Goal: Communication & Community: Answer question/provide support

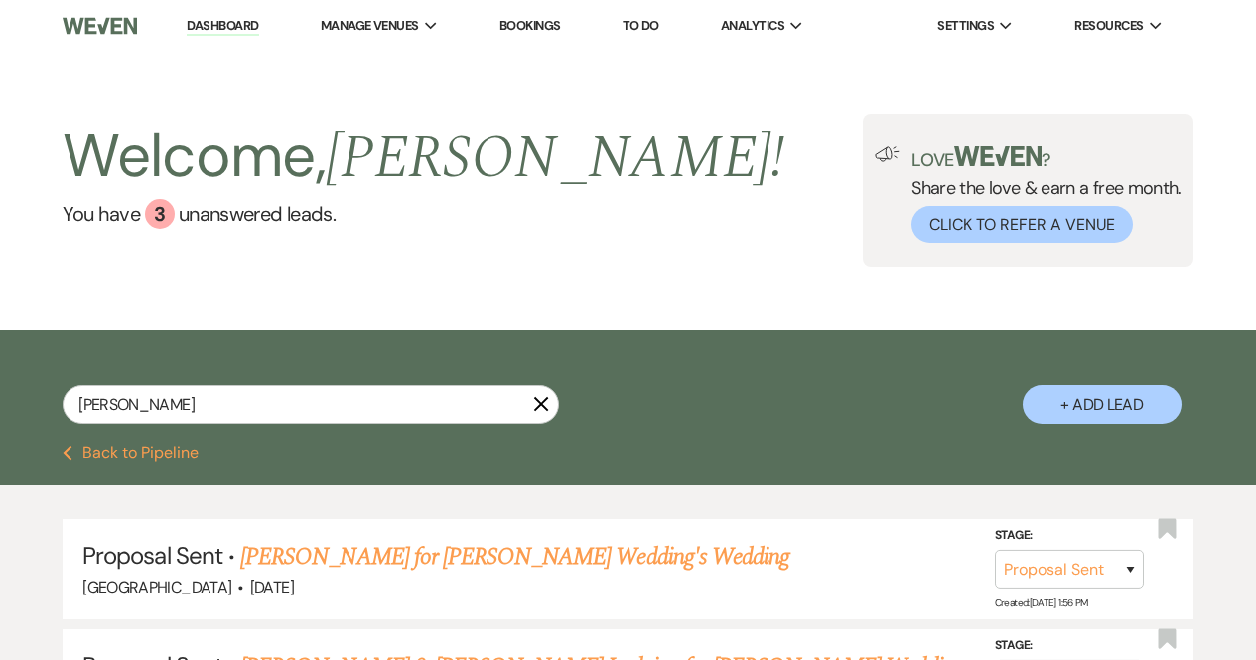
select select "6"
select select "8"
select select "4"
select select "8"
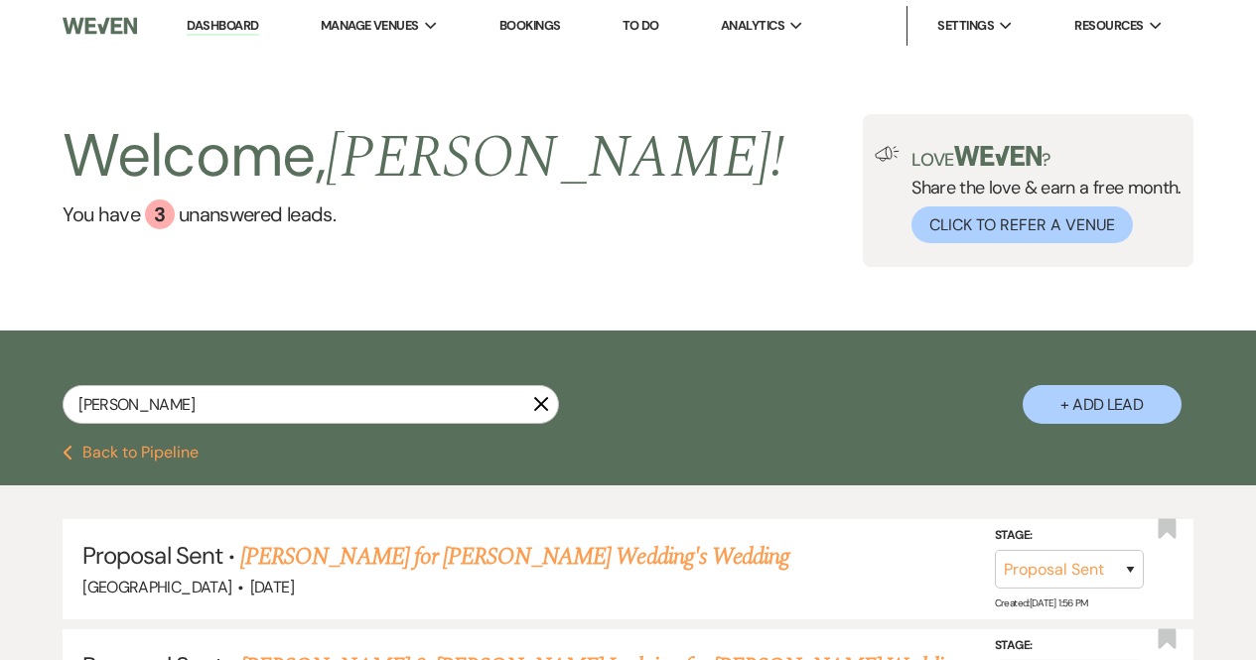
select select "4"
select select "8"
select select "5"
select select "8"
select select "5"
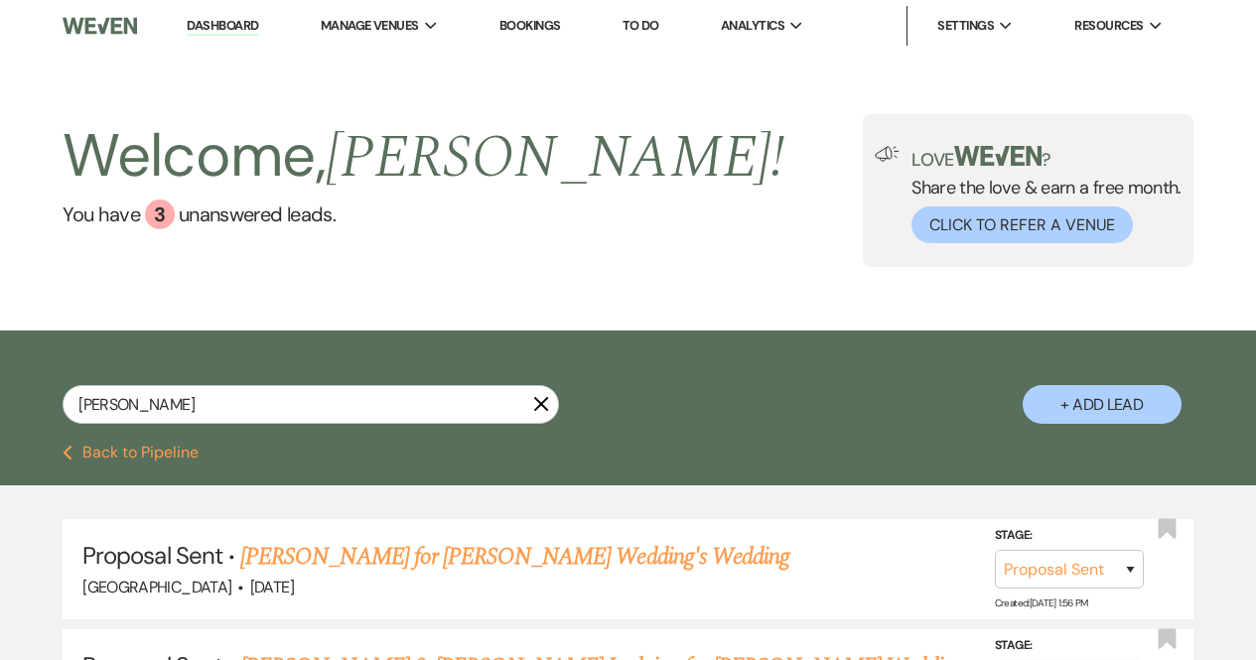
select select "8"
select select "5"
select select "8"
select select "7"
select select "8"
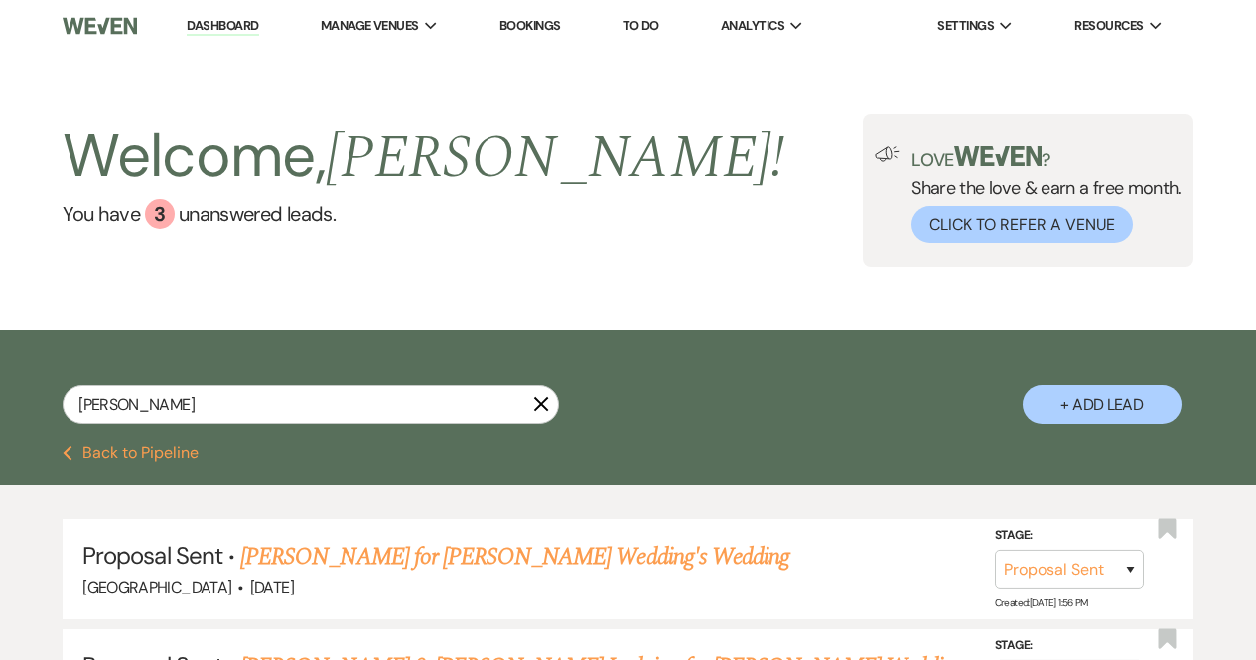
select select "5"
select select "8"
select select "5"
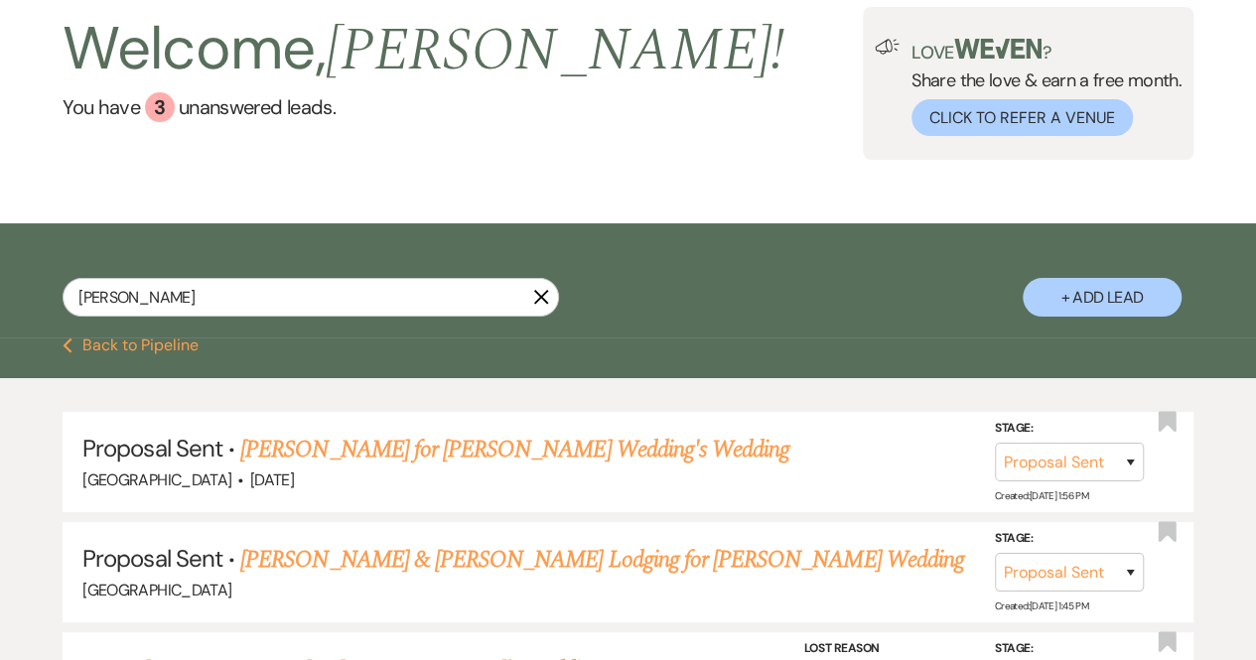
scroll to position [107, 0]
drag, startPoint x: 149, startPoint y: 295, endPoint x: 0, endPoint y: 284, distance: 149.4
click at [0, 284] on div "[PERSON_NAME] + Add Lead" at bounding box center [628, 283] width 1256 height 100
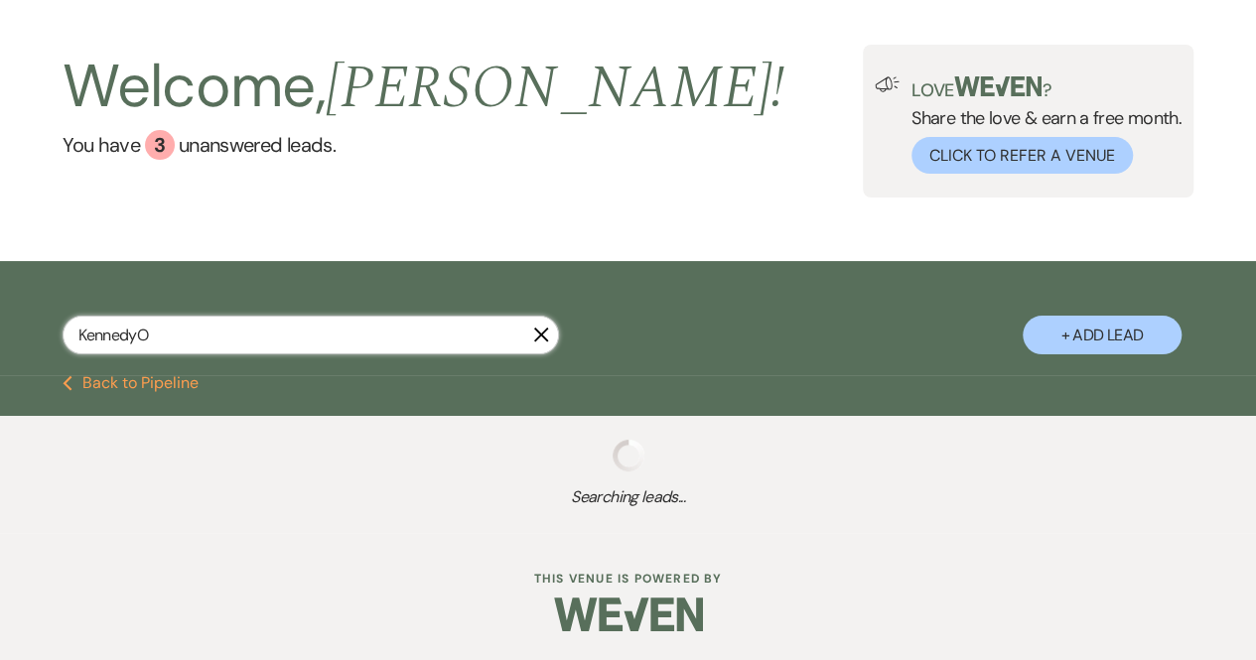
type input "KennedyOs"
select select "8"
select select "10"
select select "8"
select select "5"
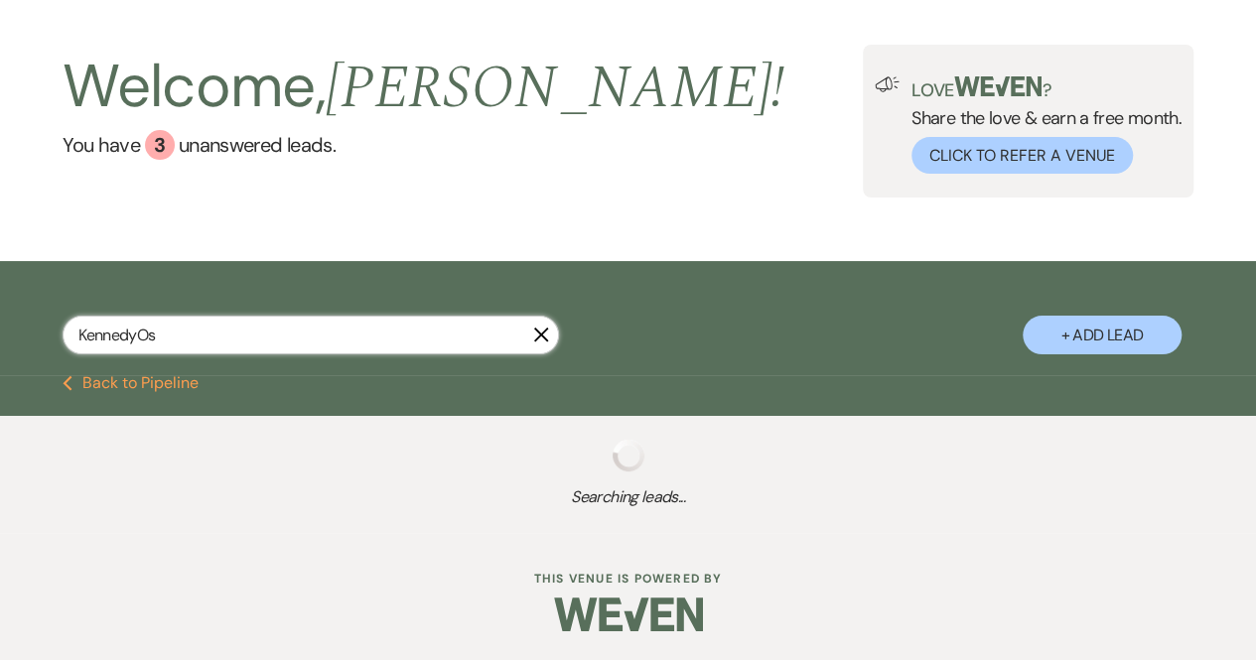
select select "8"
select select "5"
select select "8"
select select "5"
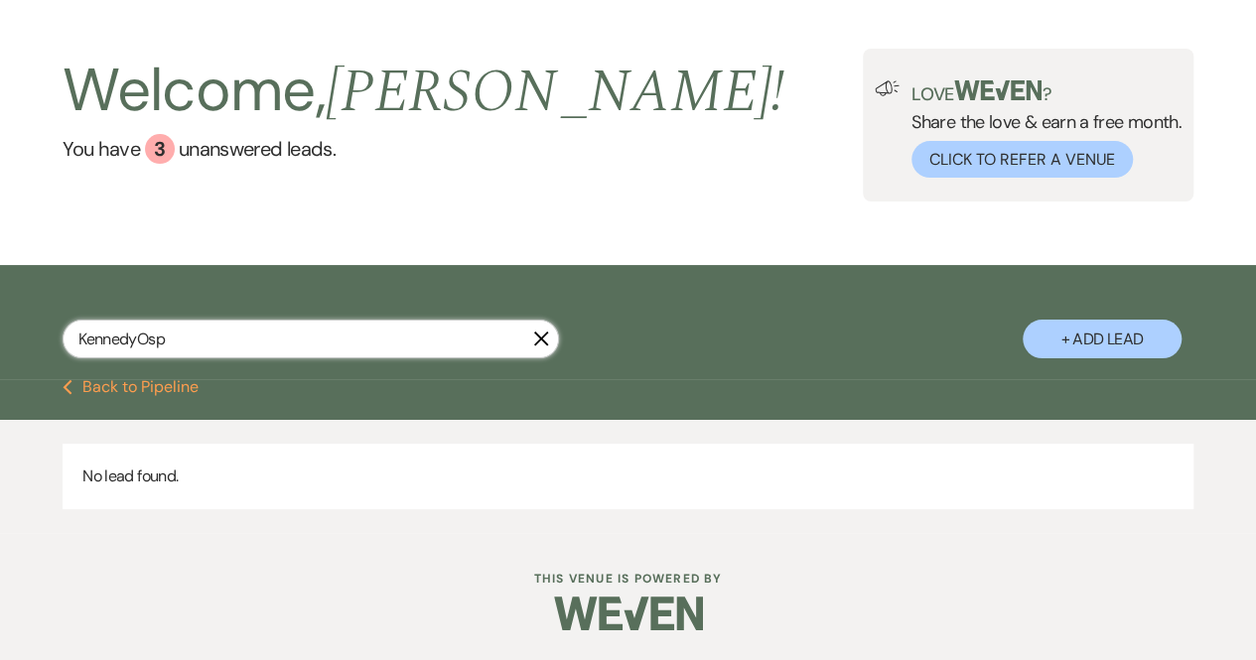
scroll to position [66, 0]
type input "[PERSON_NAME]"
select select "8"
select select "10"
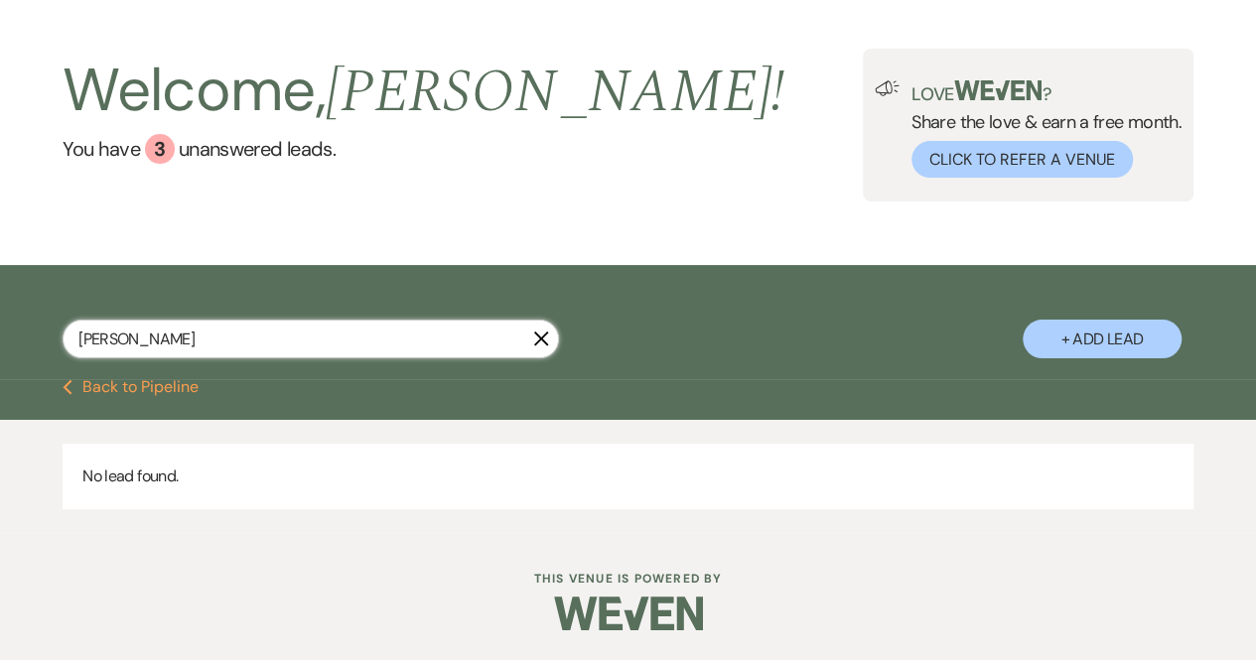
select select "8"
select select "5"
select select "8"
select select "5"
select select "8"
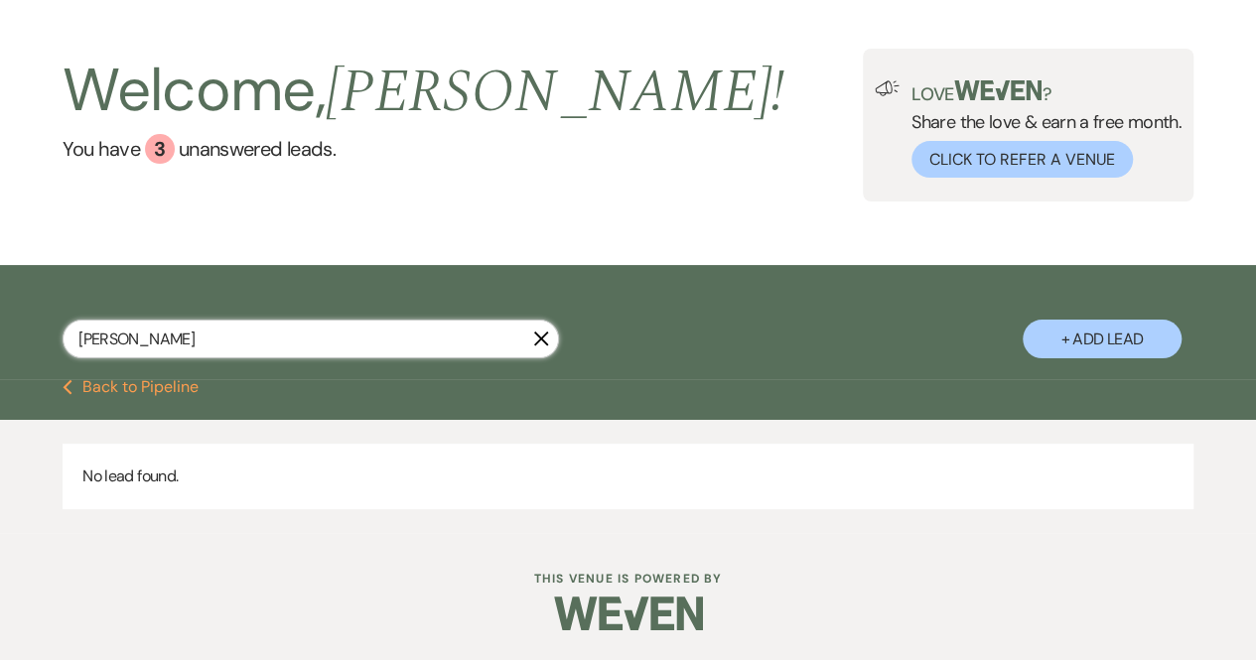
select select "5"
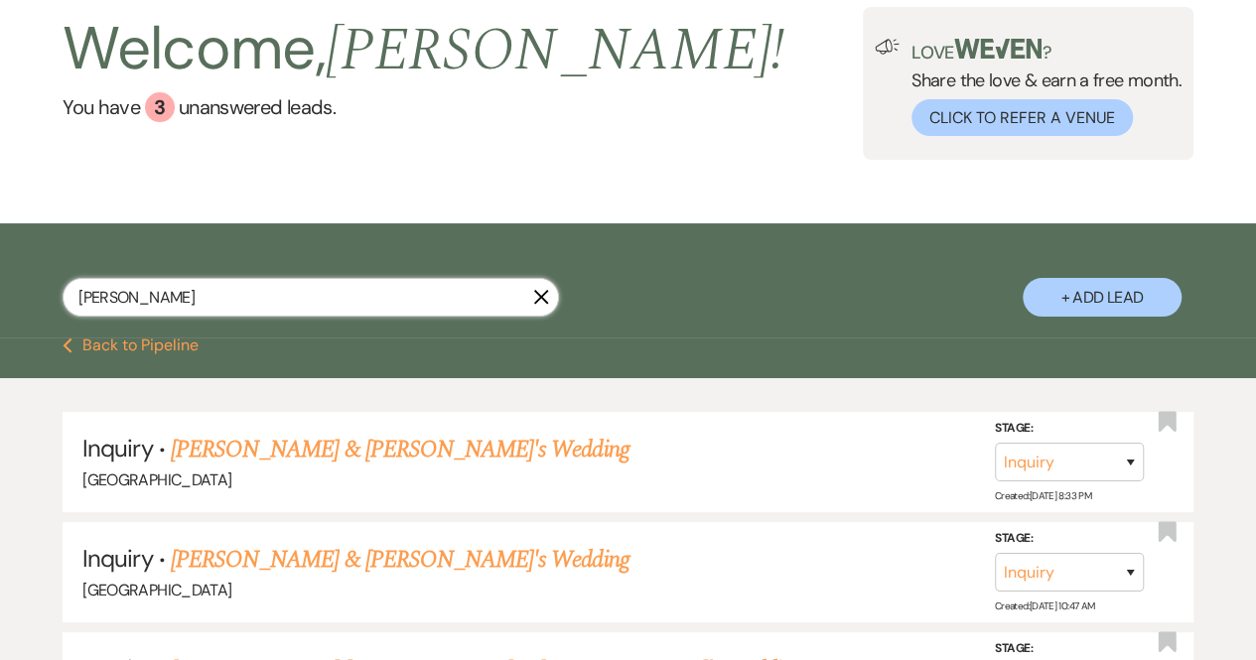
scroll to position [70, 0]
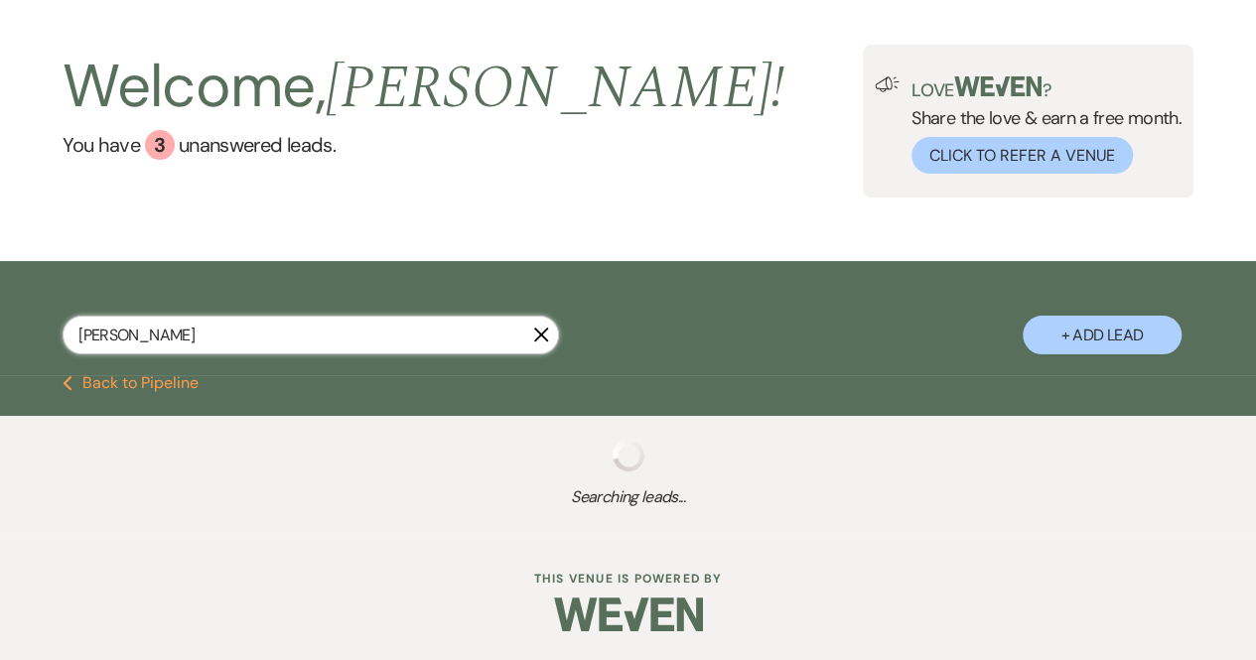
type input "[PERSON_NAME]"
select select "8"
select select "5"
select select "2"
select select "8"
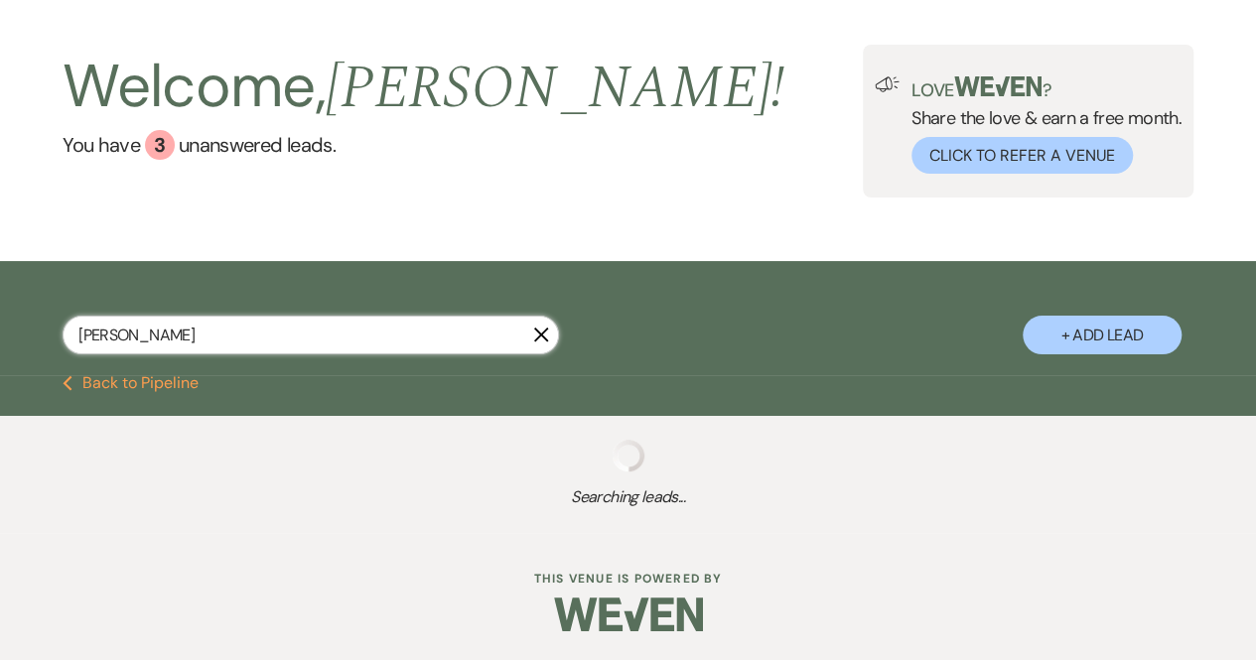
select select "5"
select select "8"
select select "5"
select select "8"
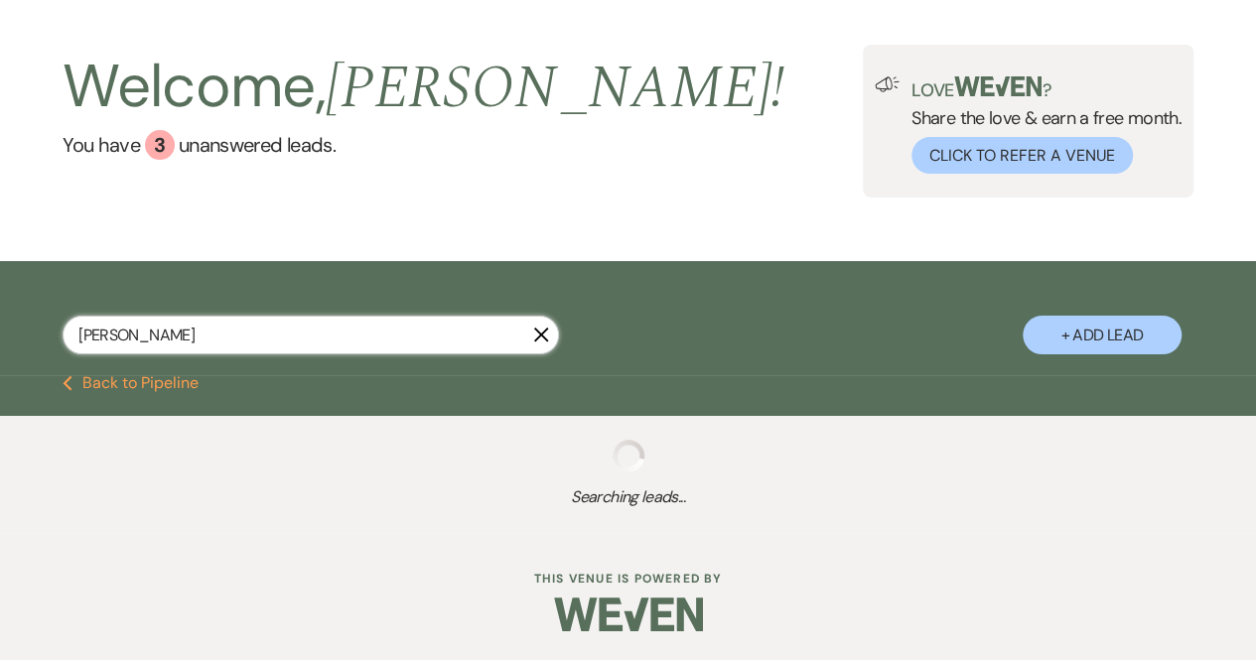
select select "3"
select select "8"
select select "5"
select select "8"
select select "1"
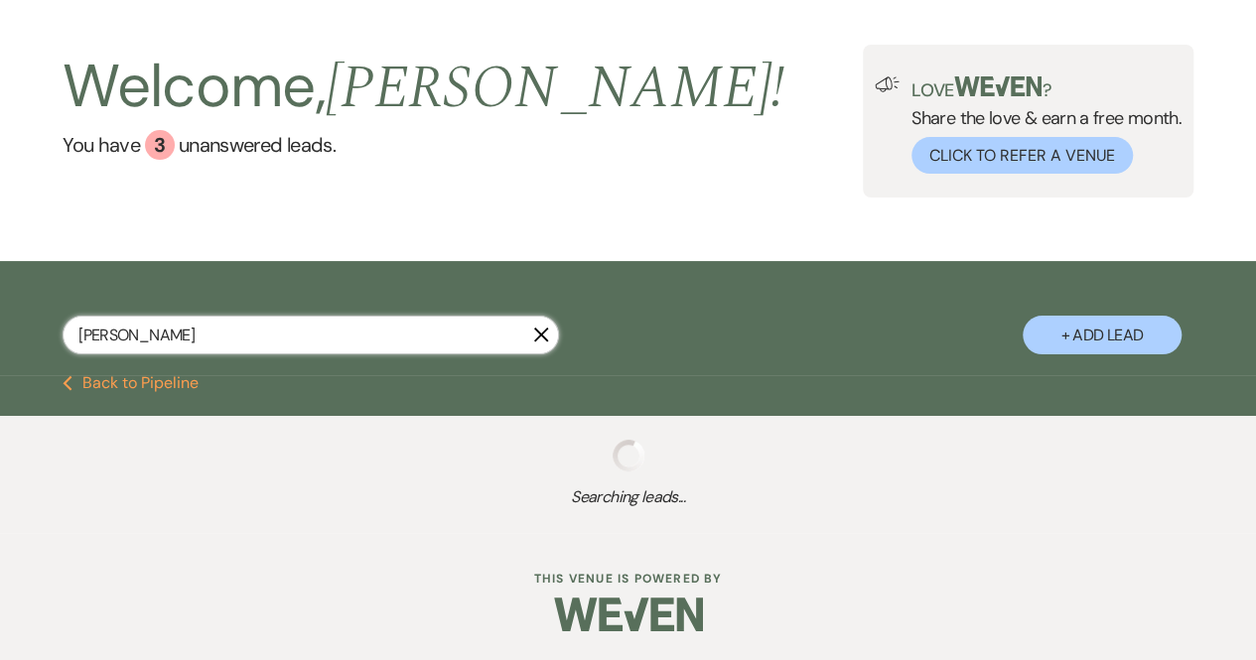
select select "8"
select select "5"
select select "8"
select select "5"
select select "8"
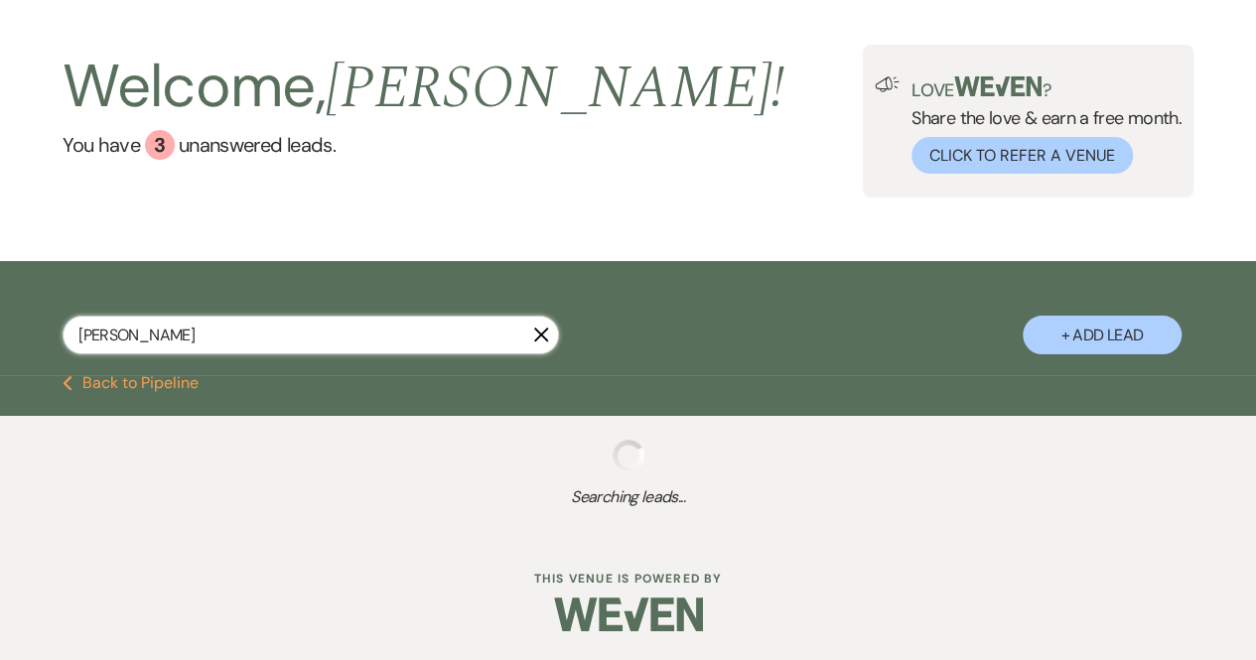
select select "5"
select select "8"
select select "5"
select select "8"
select select "5"
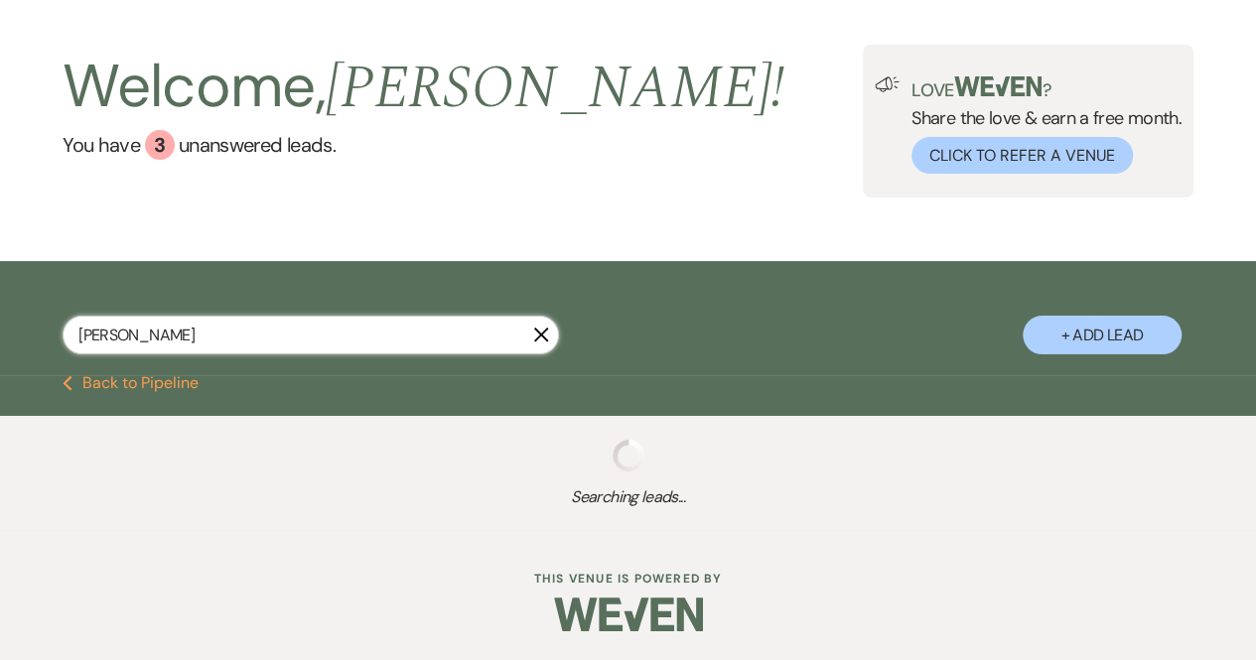
select select "8"
select select "5"
select select "8"
select select "5"
select select "8"
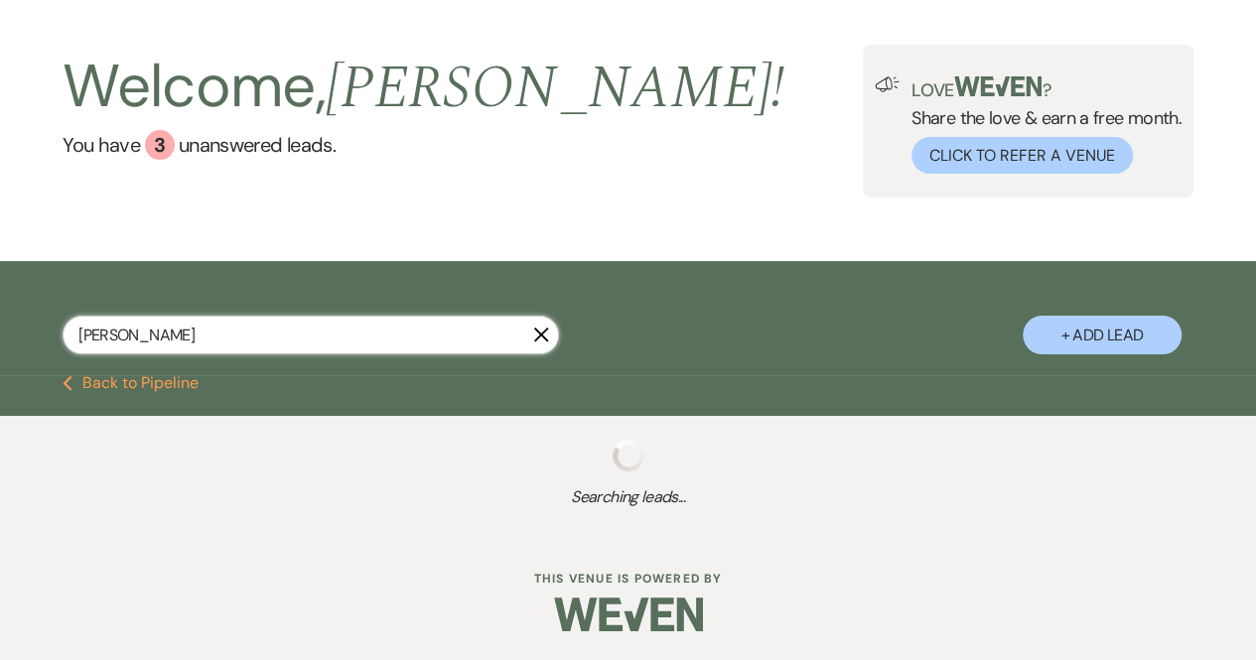
select select "8"
select select "5"
select select "8"
select select "10"
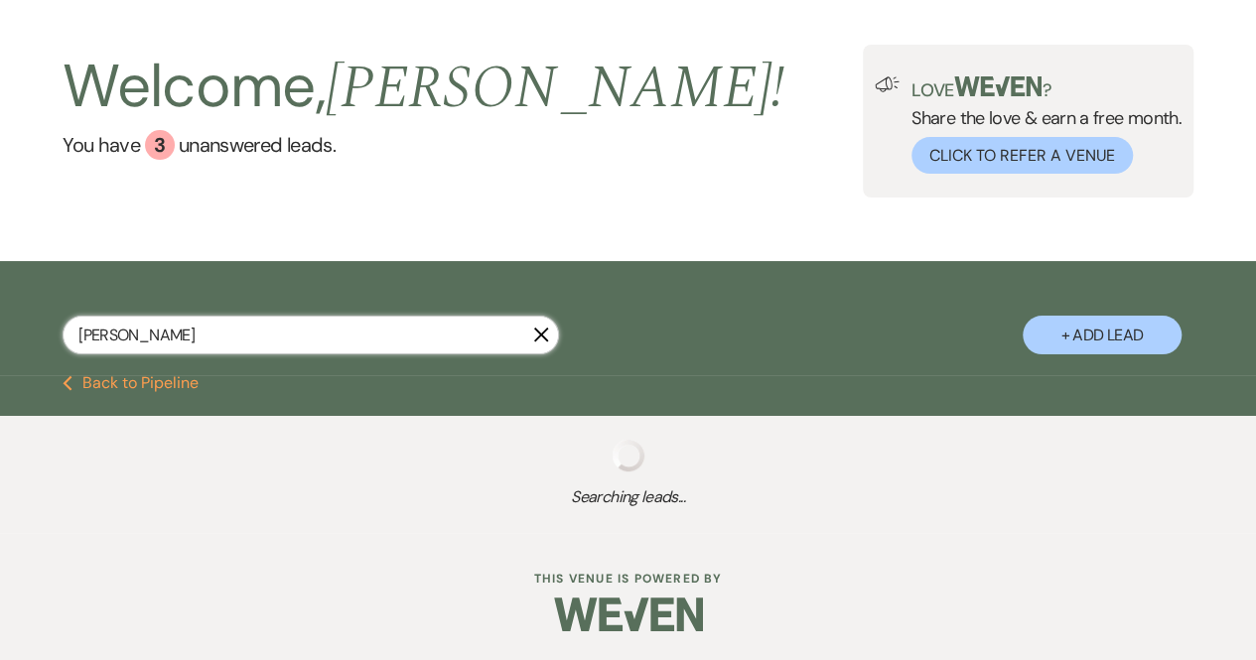
select select "8"
select select "5"
select select "8"
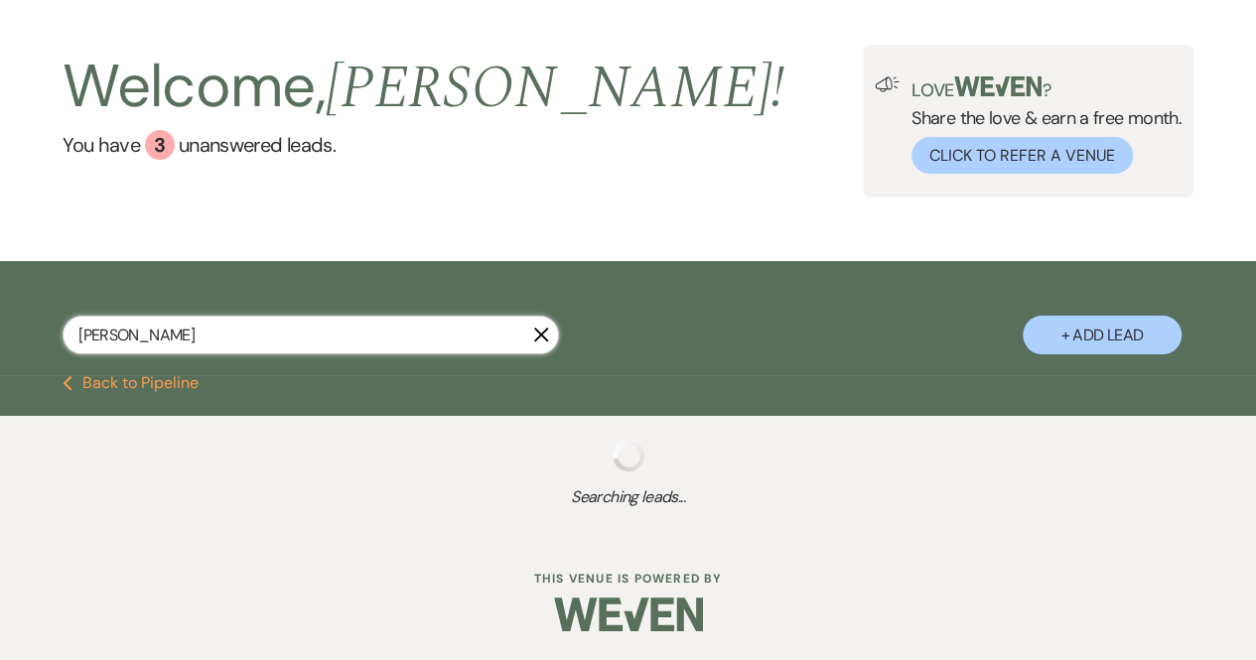
select select "5"
select select "8"
select select "5"
select select "8"
select select "5"
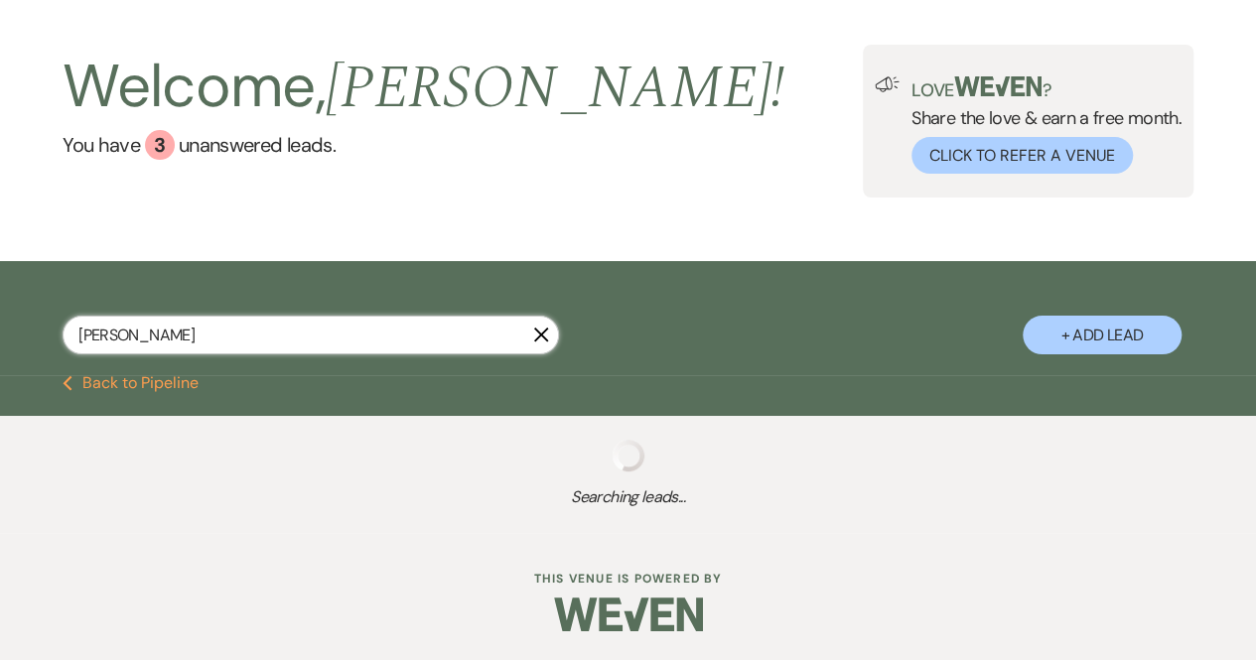
select select "8"
select select "5"
select select "8"
select select "5"
select select "8"
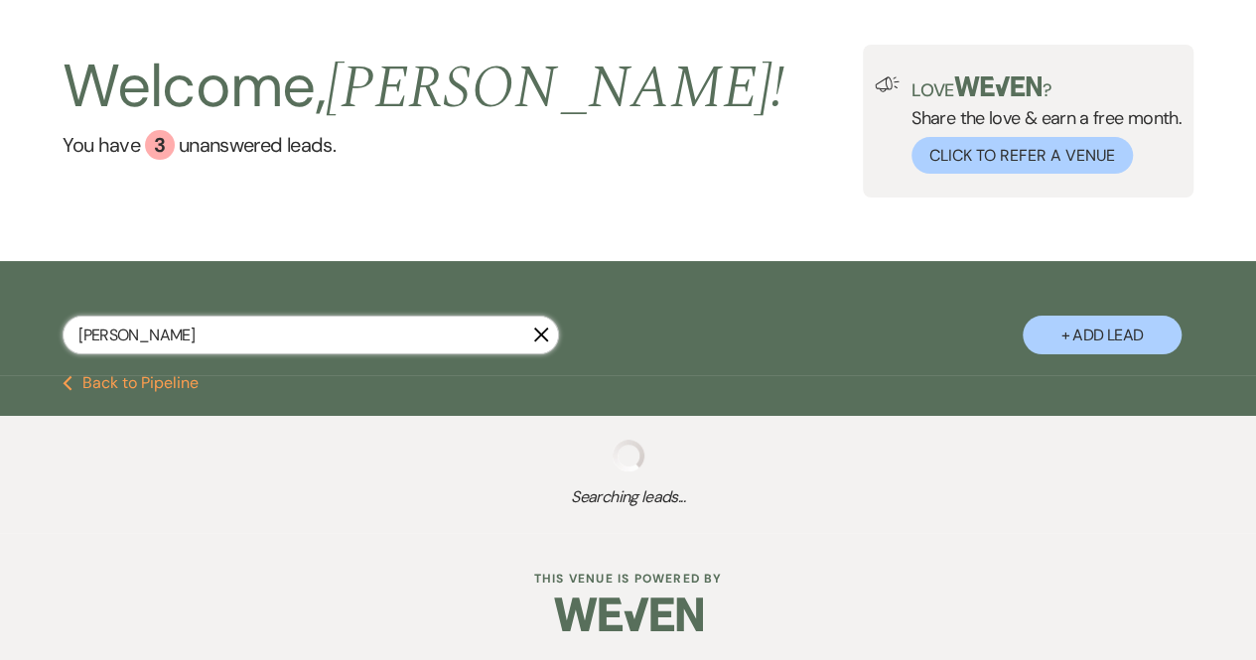
select select "5"
select select "8"
select select "5"
select select "8"
select select "5"
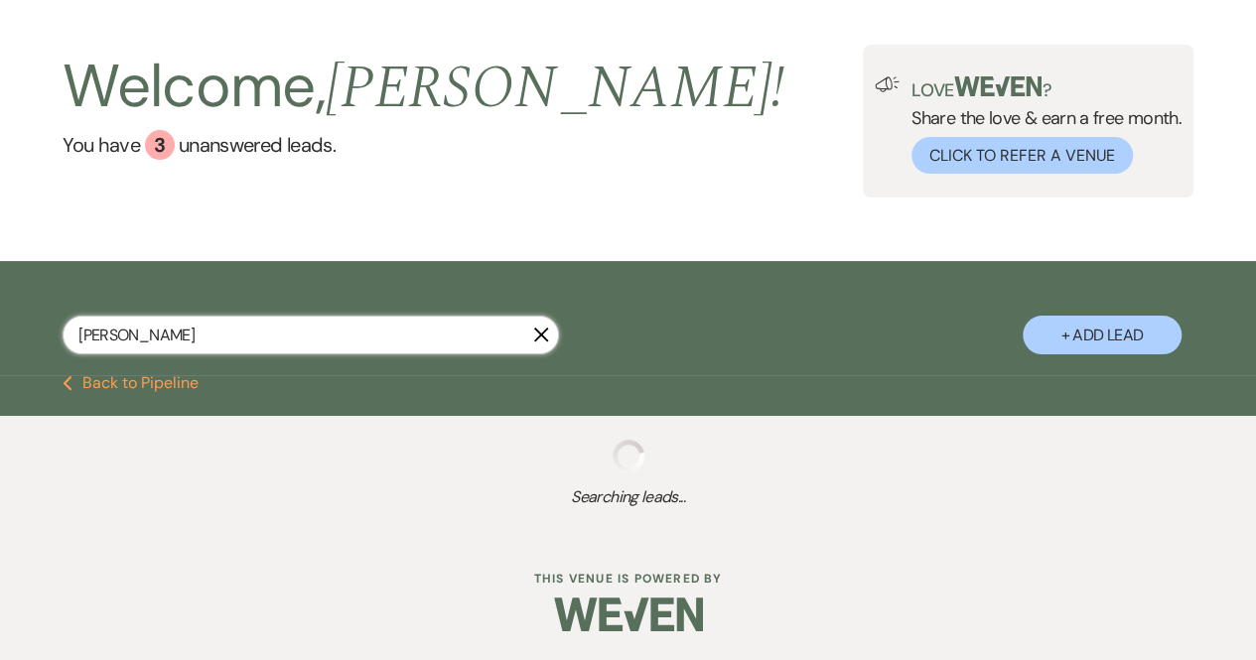
select select "8"
select select "5"
select select "8"
select select "5"
select select "8"
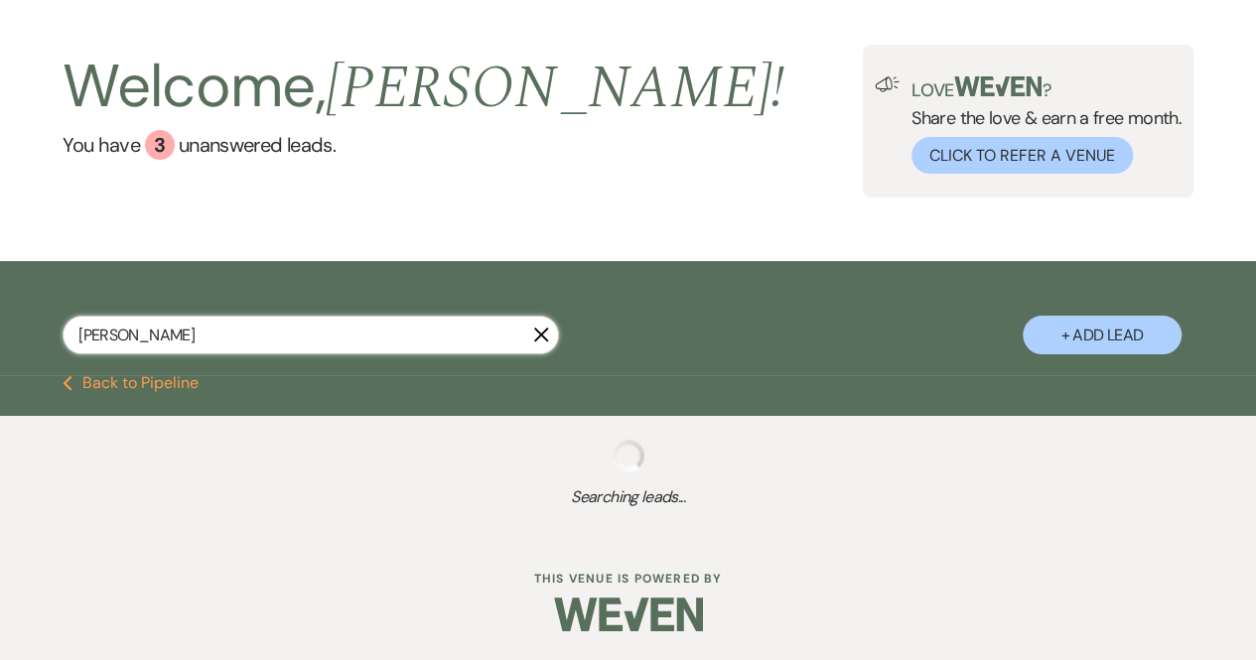
select select "5"
select select "8"
select select "5"
select select "8"
select select "5"
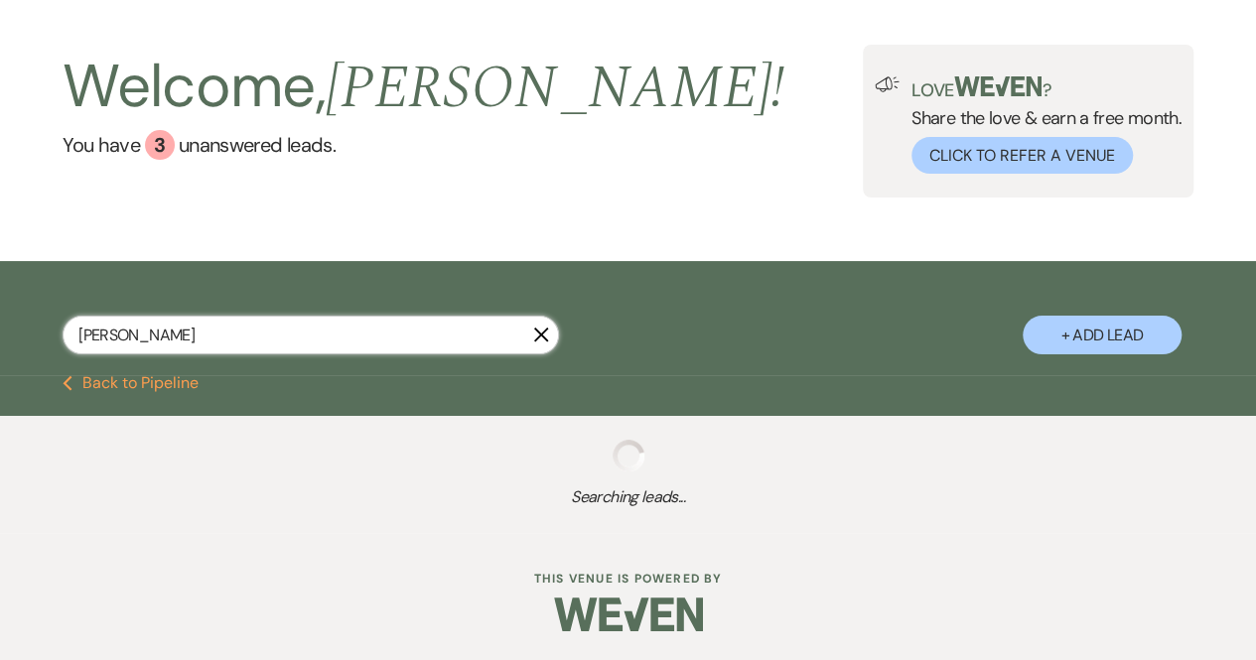
select select "8"
select select "5"
select select "8"
select select "5"
select select "8"
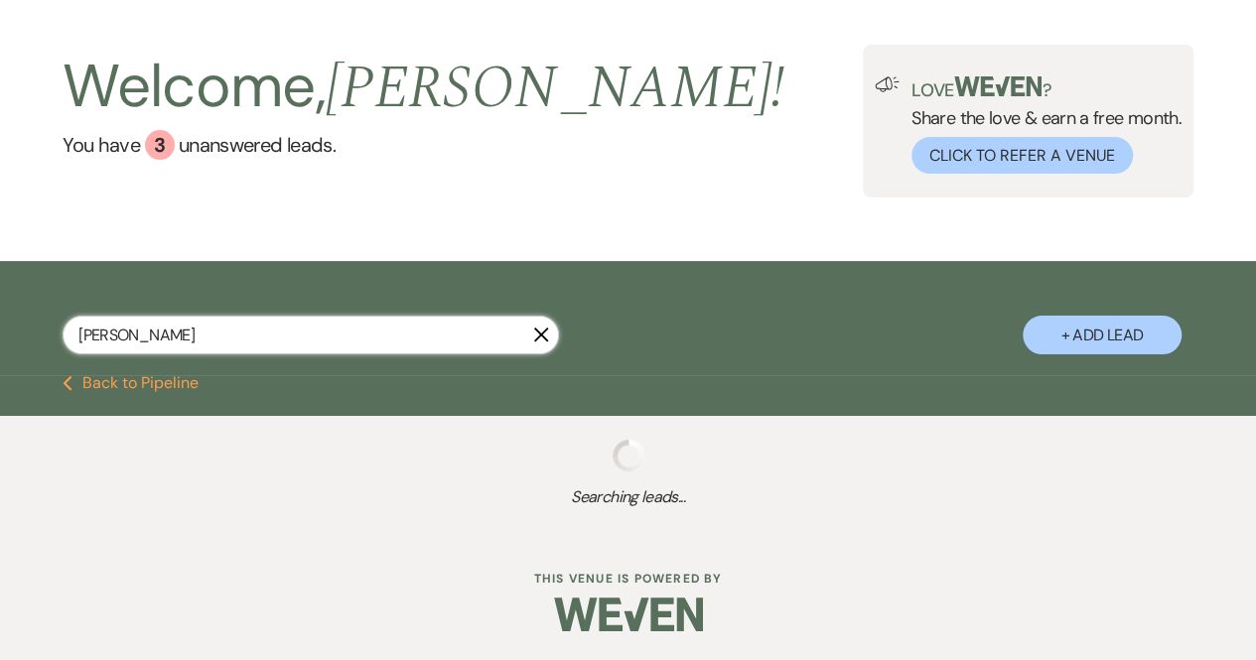
select select "5"
select select "8"
select select "5"
select select "8"
select select "5"
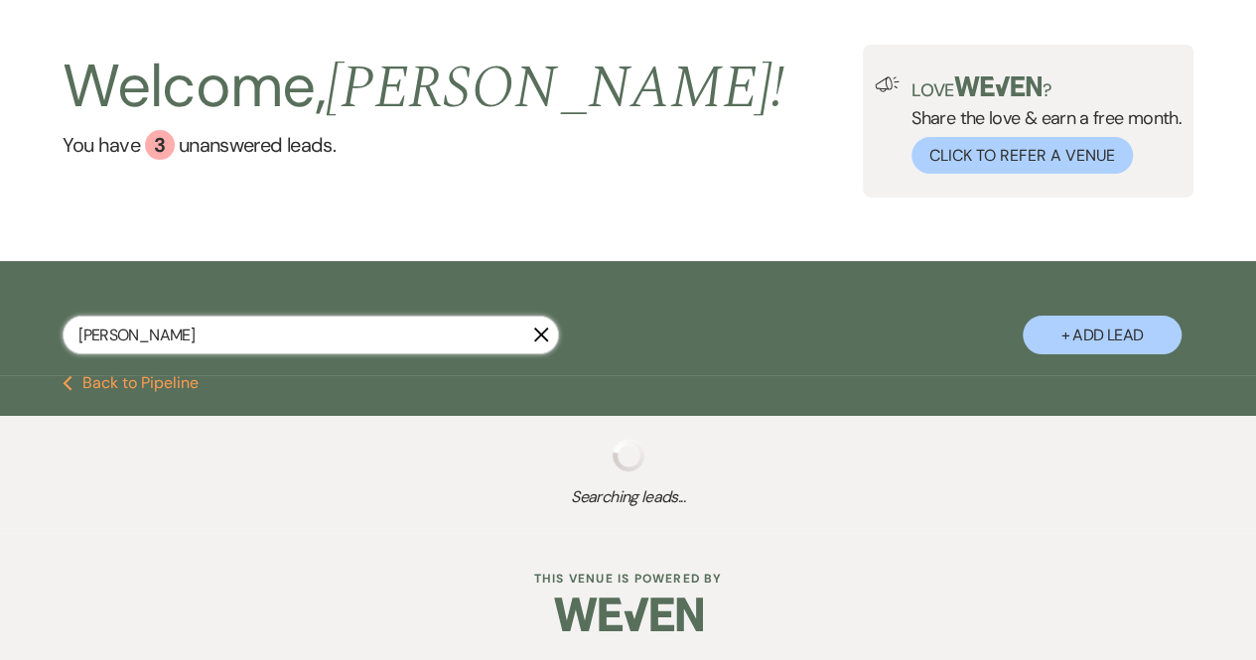
select select "8"
select select "5"
select select "8"
select select "6"
select select "8"
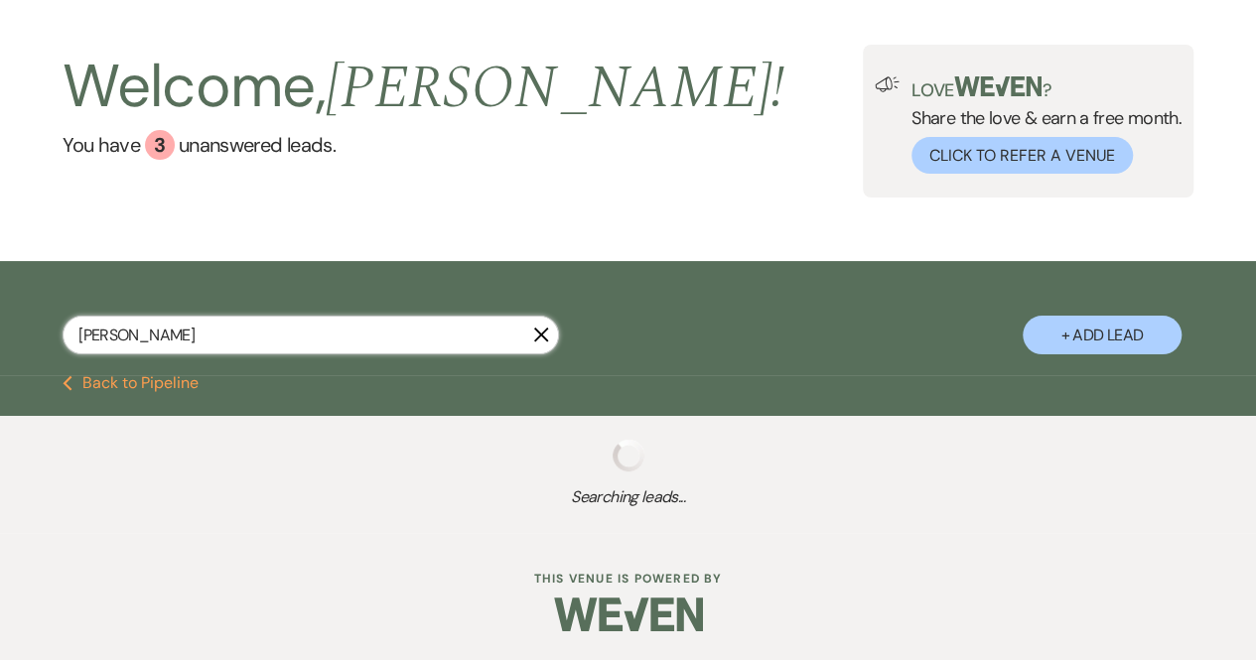
select select "5"
select select "8"
select select "5"
select select "8"
select select "5"
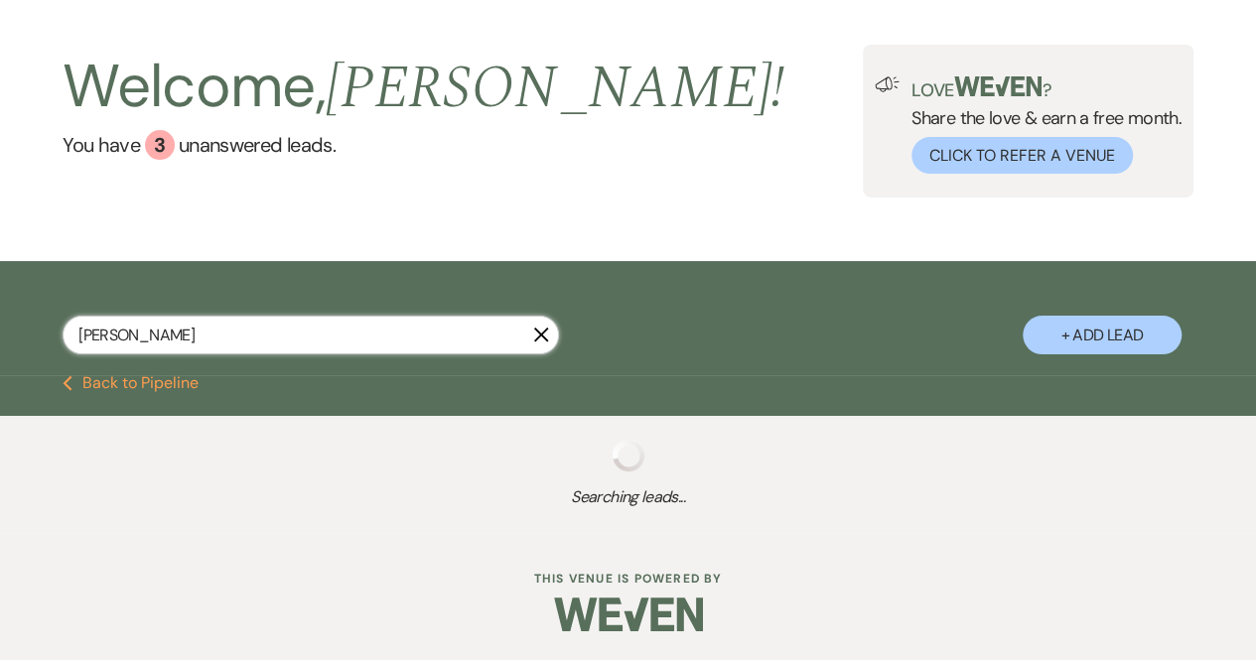
select select "8"
select select "5"
select select "8"
select select "5"
select select "8"
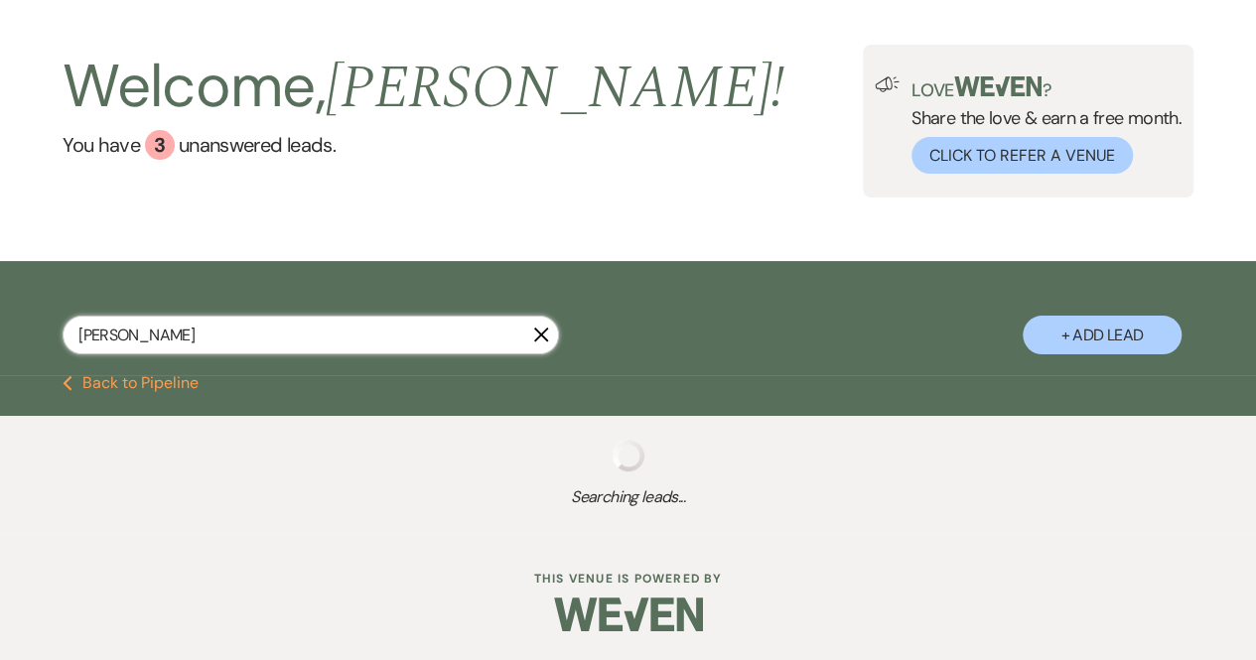
select select "5"
select select "8"
select select "5"
select select "8"
select select "5"
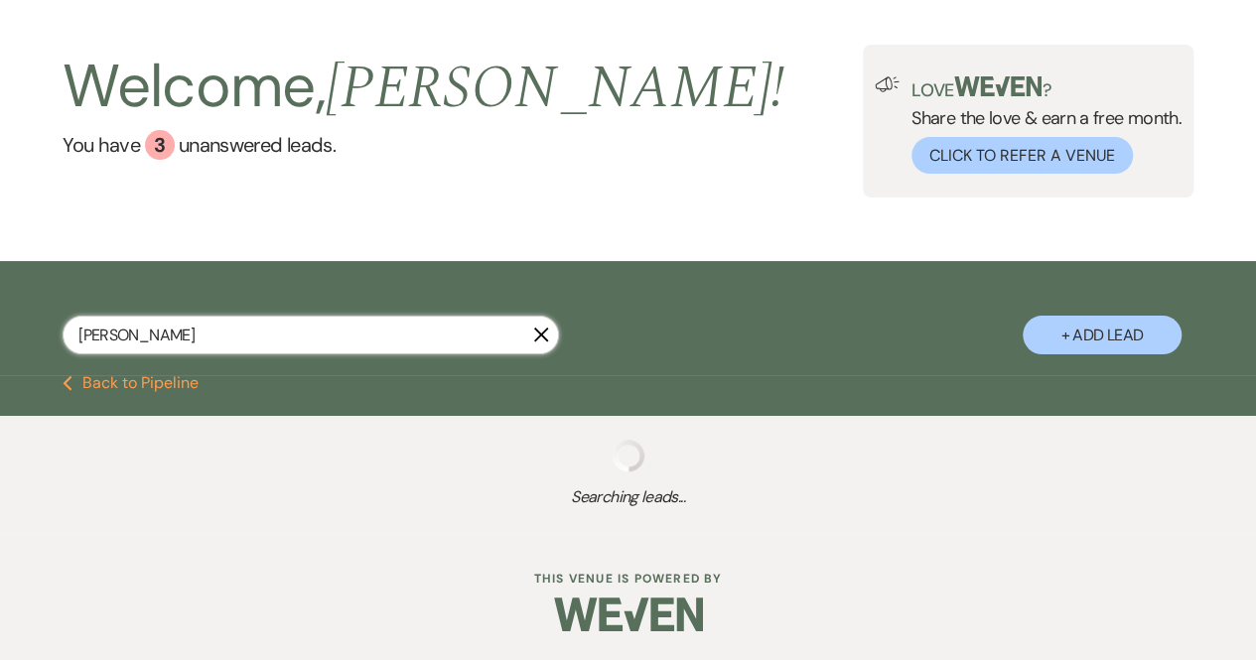
select select "8"
select select "6"
select select "8"
select select "5"
select select "8"
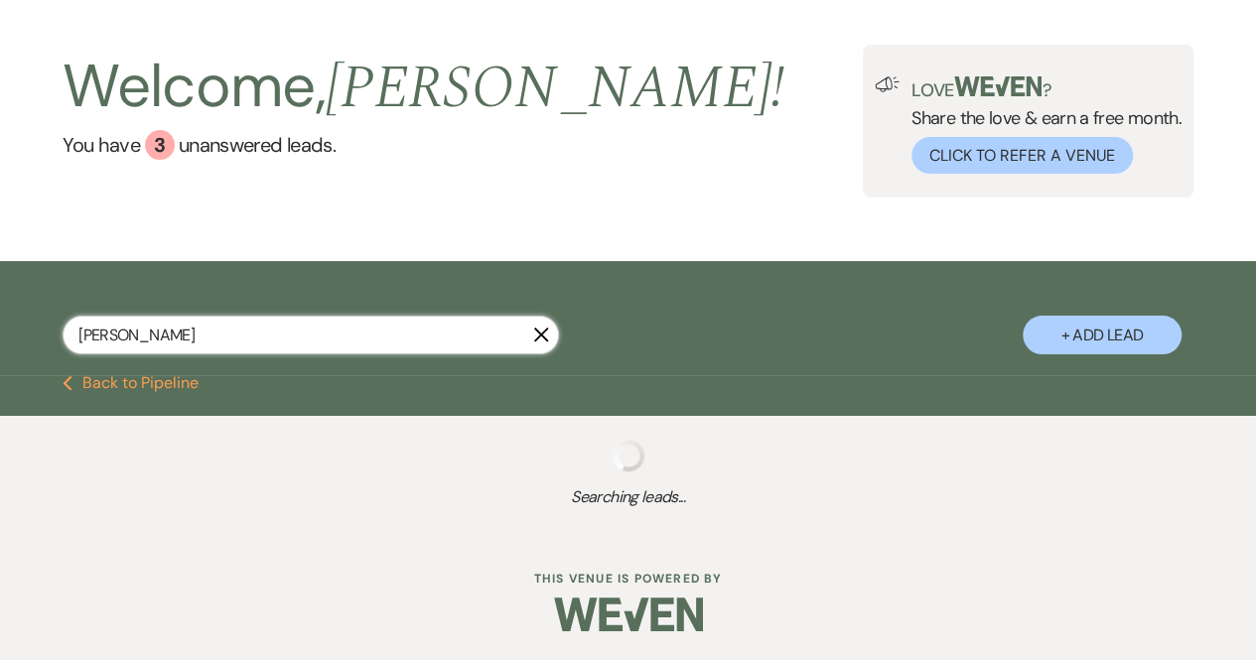
select select "6"
select select "8"
select select "5"
select select "8"
select select "5"
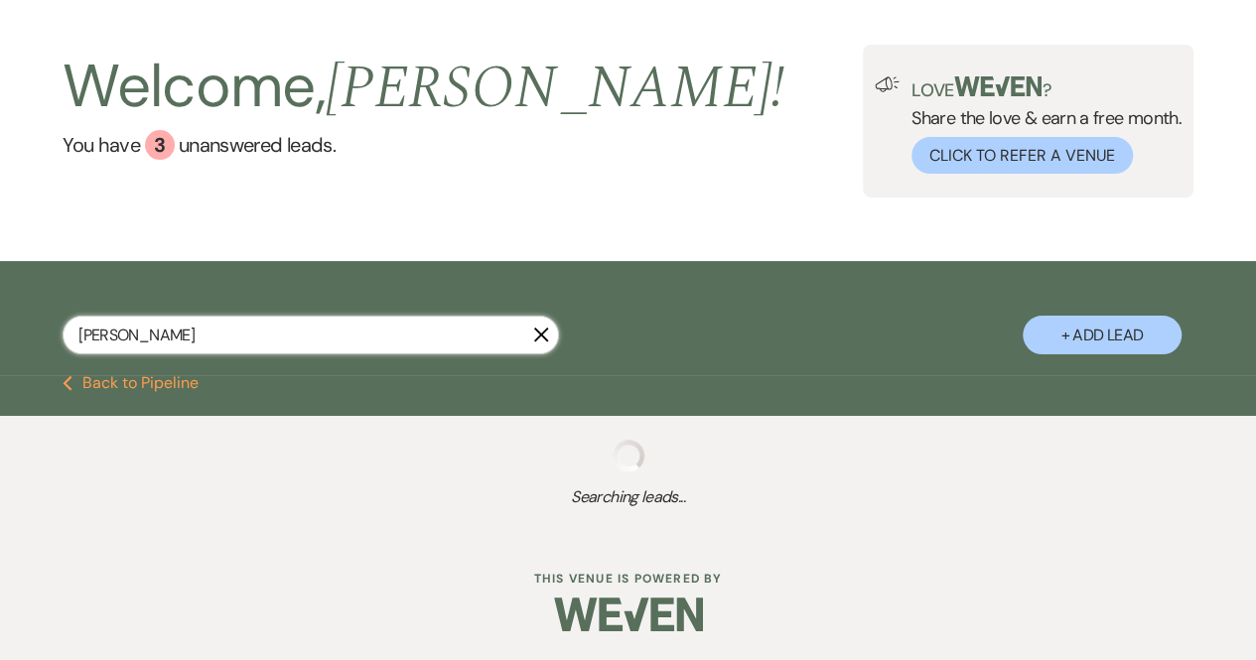
select select "8"
select select "4"
select select "8"
select select "5"
select select "8"
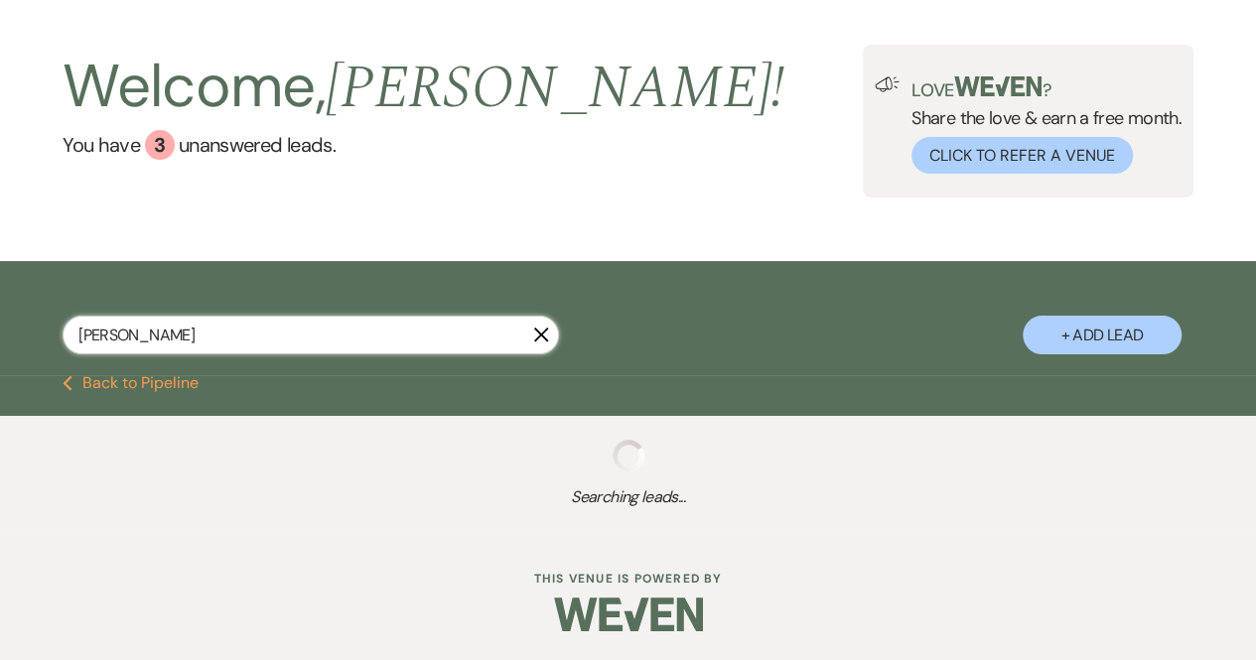
select select "8"
select select "5"
select select "8"
select select "5"
select select "8"
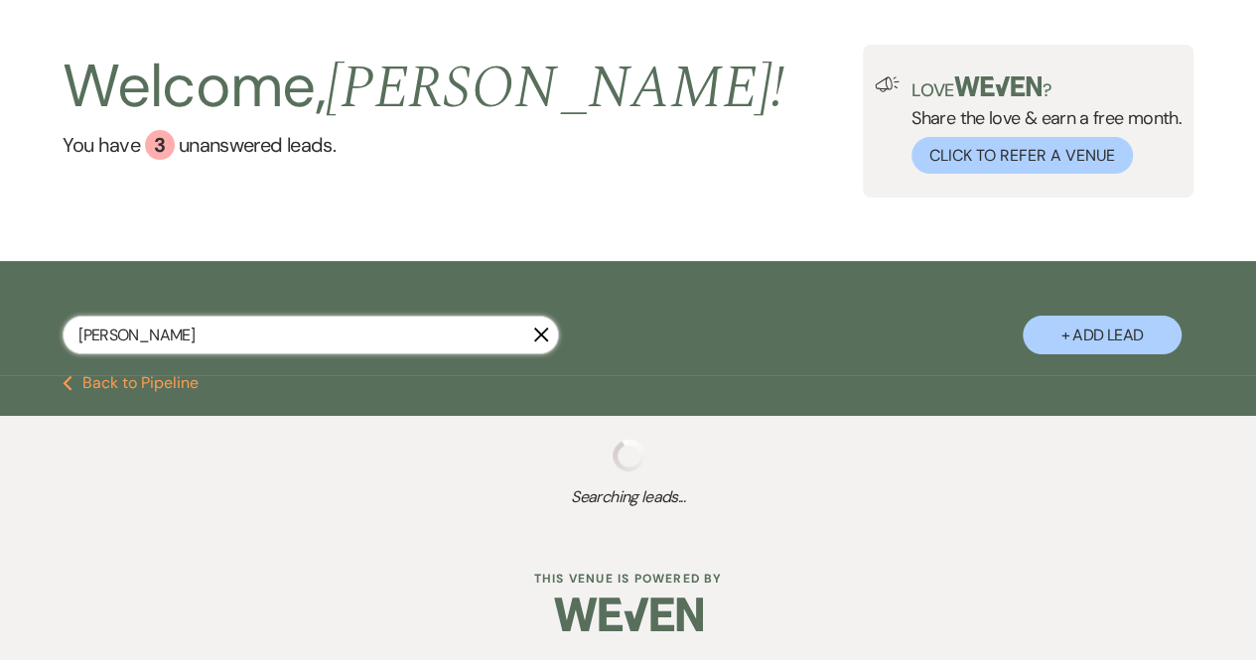
select select "5"
select select "8"
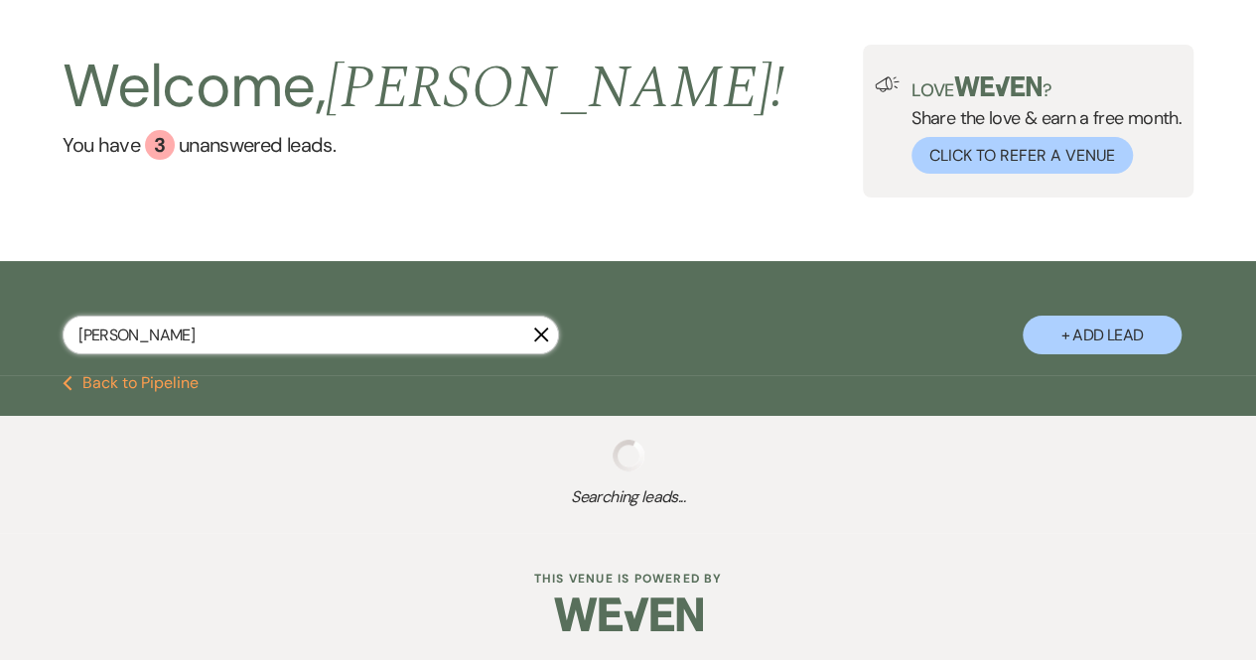
select select "8"
select select "5"
select select "8"
select select "5"
select select "8"
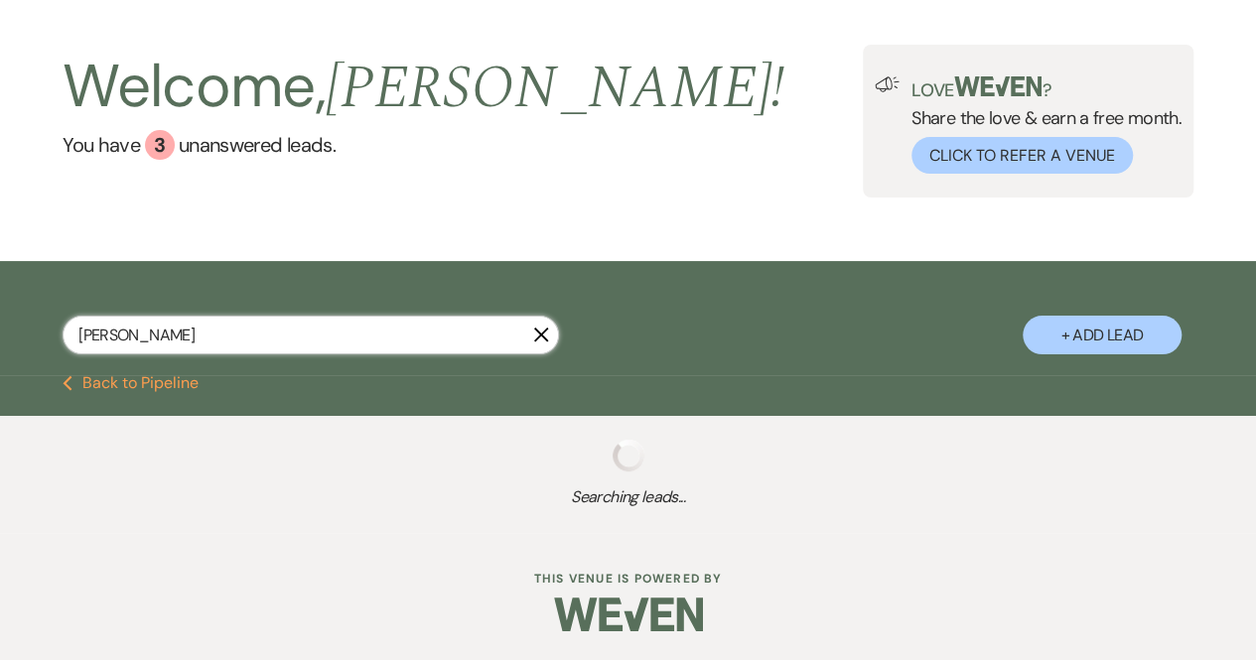
select select "5"
select select "8"
select select "5"
select select "8"
select select "5"
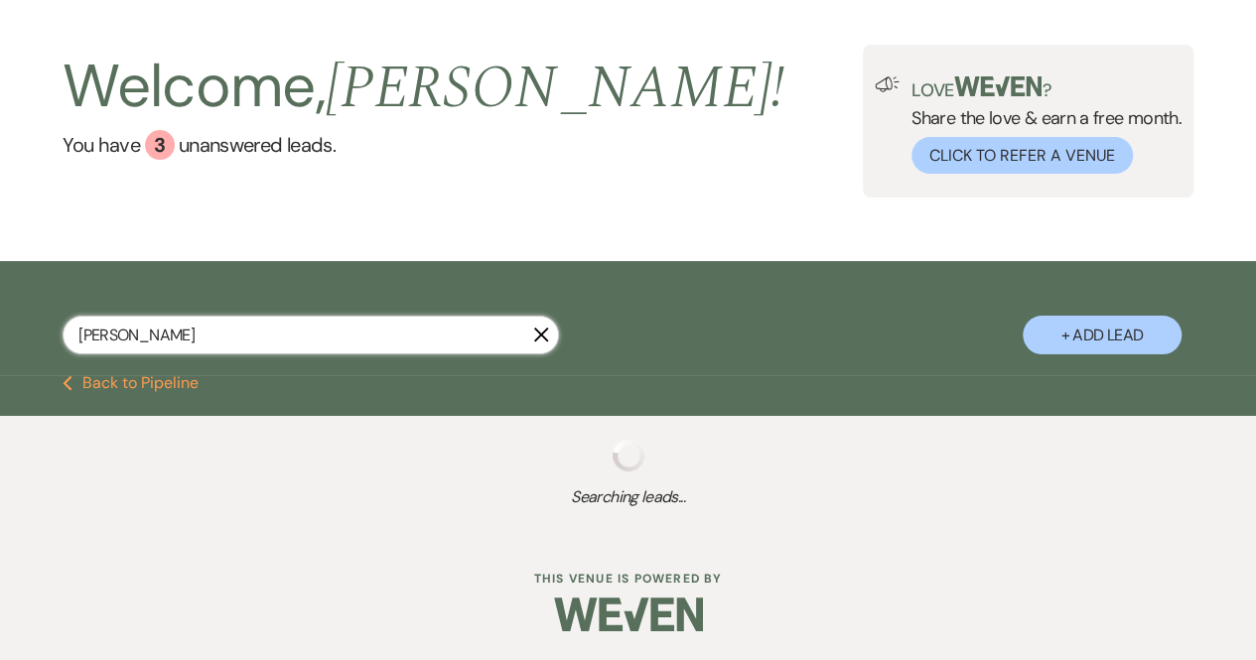
select select "8"
select select "5"
select select "8"
select select "5"
select select "8"
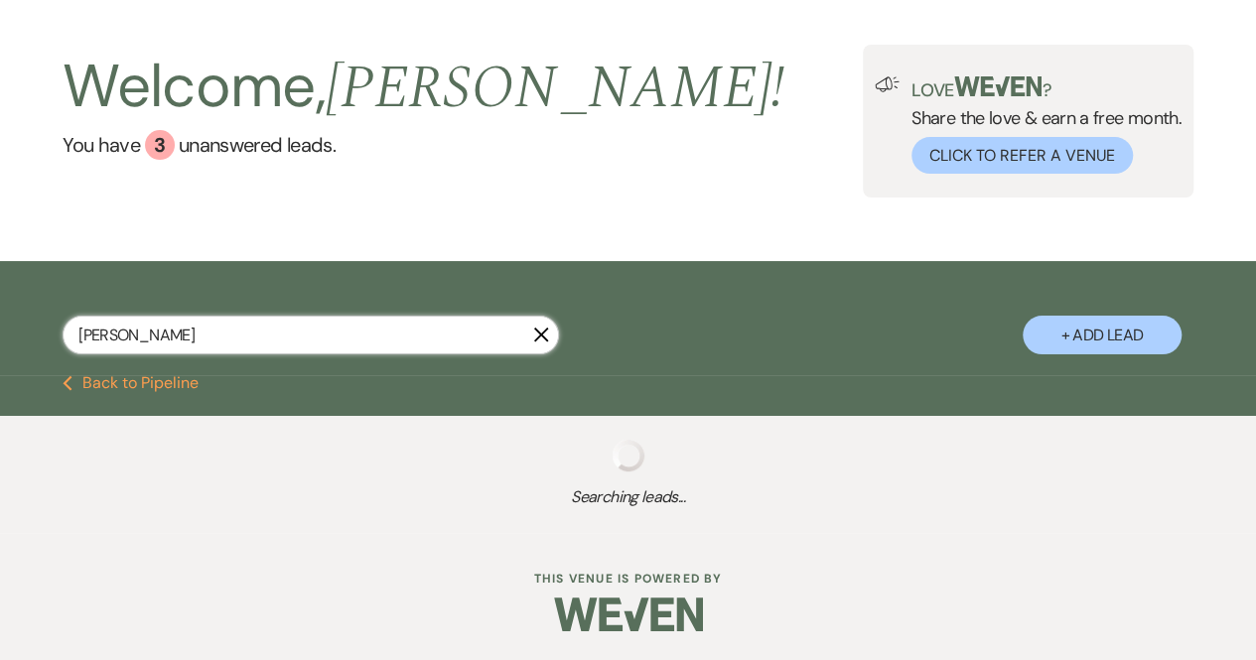
select select "5"
select select "8"
select select "5"
select select "8"
select select "5"
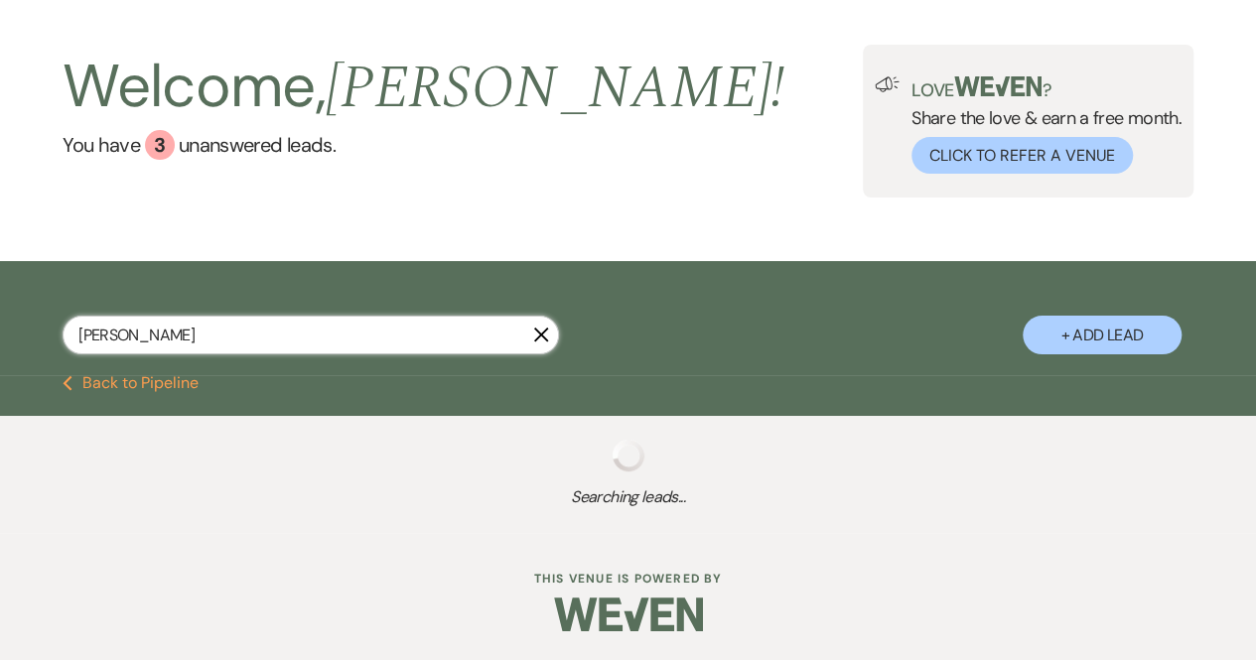
select select "8"
select select "5"
select select "8"
select select "5"
select select "8"
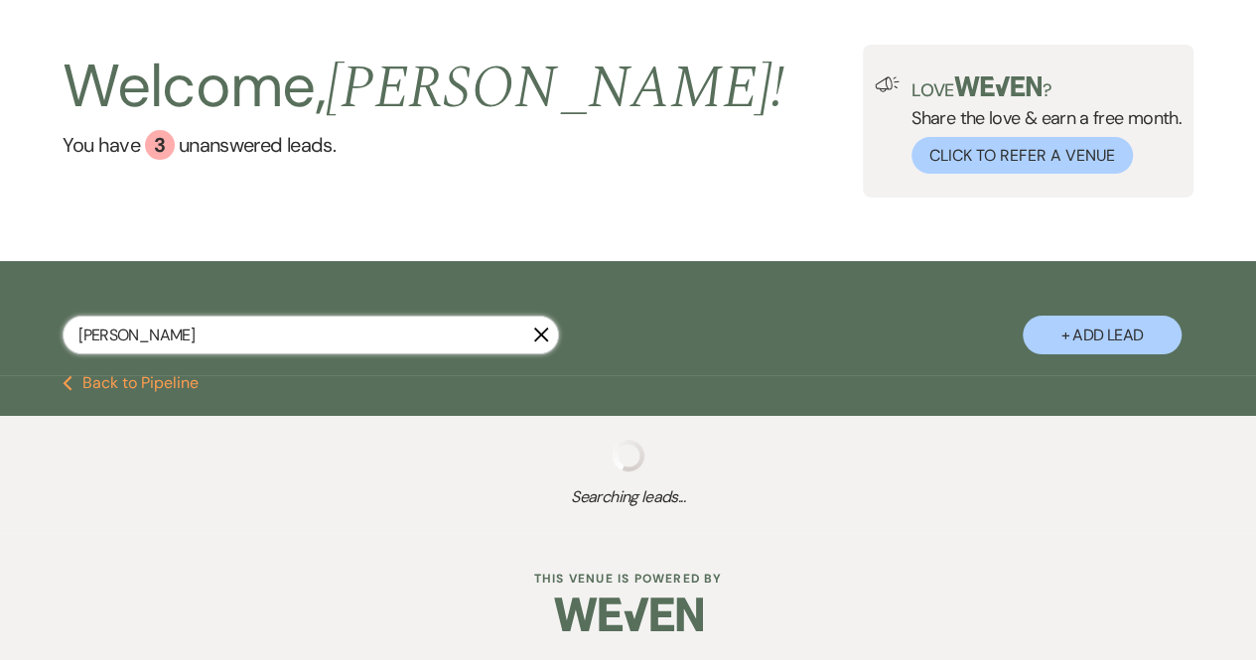
select select "8"
select select "5"
select select "8"
select select "5"
select select "8"
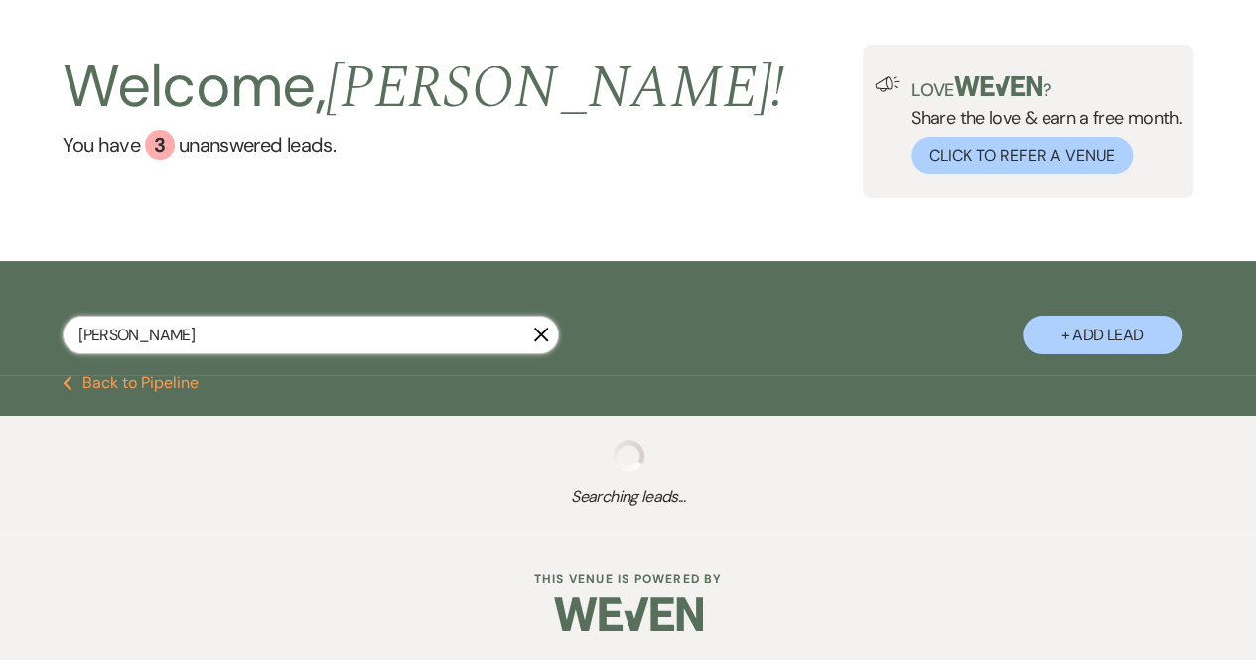
select select "5"
select select "8"
select select "6"
select select "8"
select select "5"
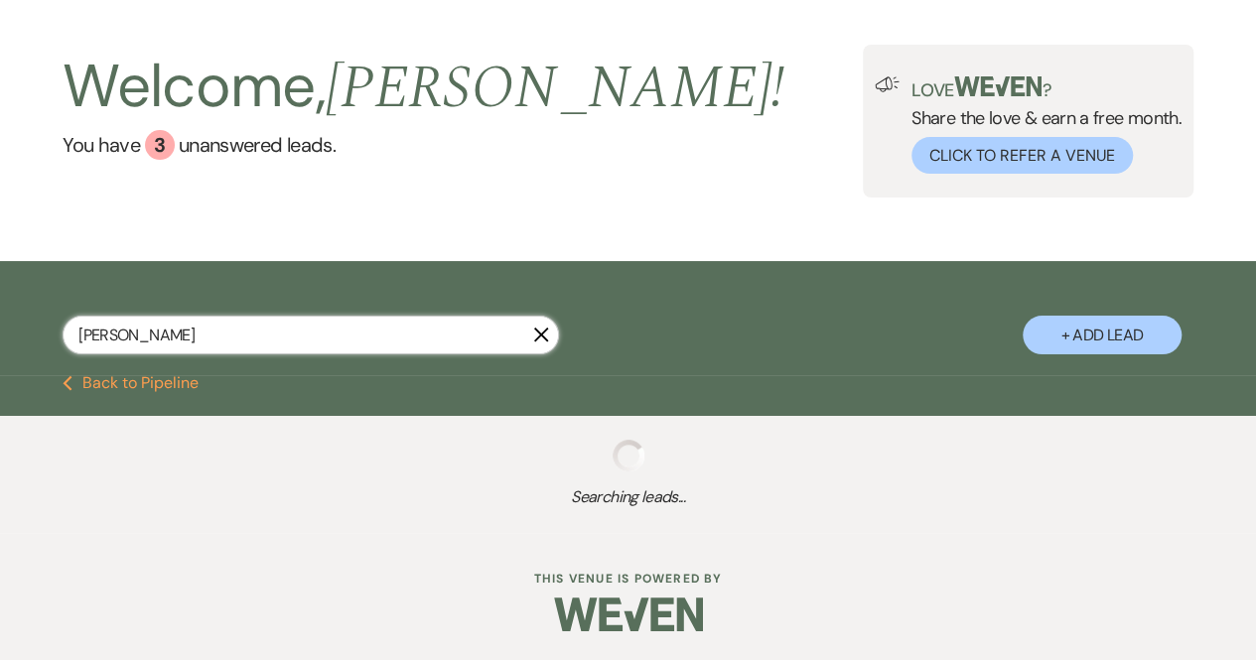
select select "8"
select select "5"
select select "8"
select select "5"
select select "8"
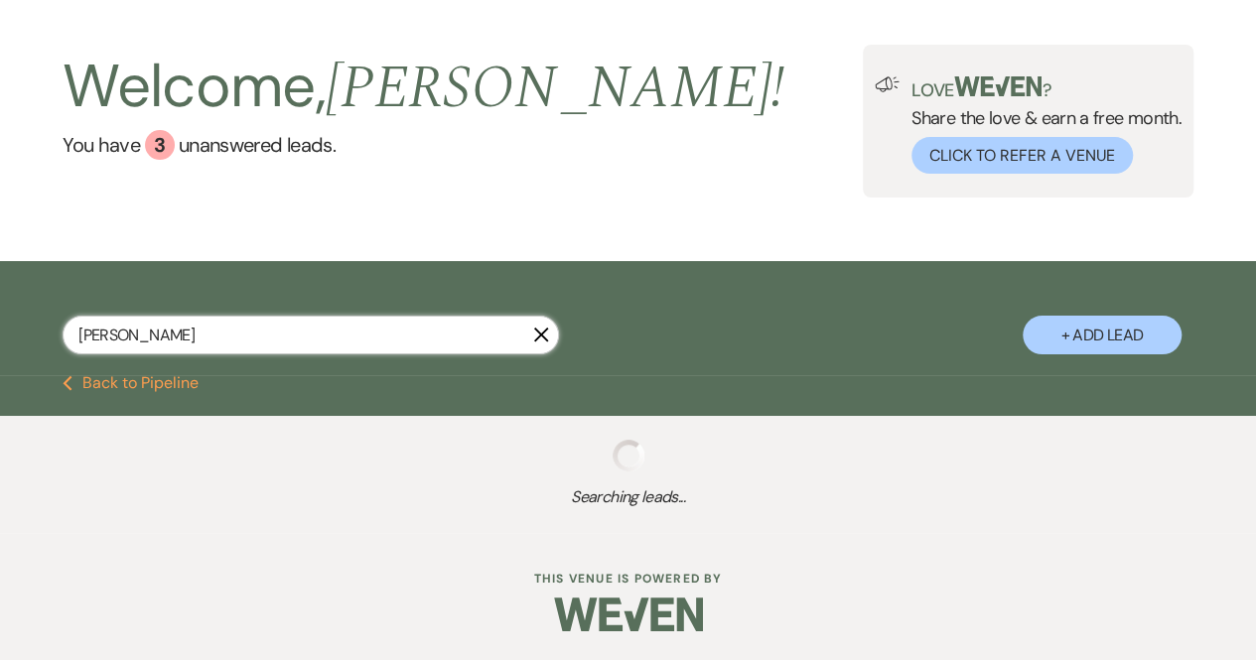
select select "10"
select select "8"
select select "5"
select select "8"
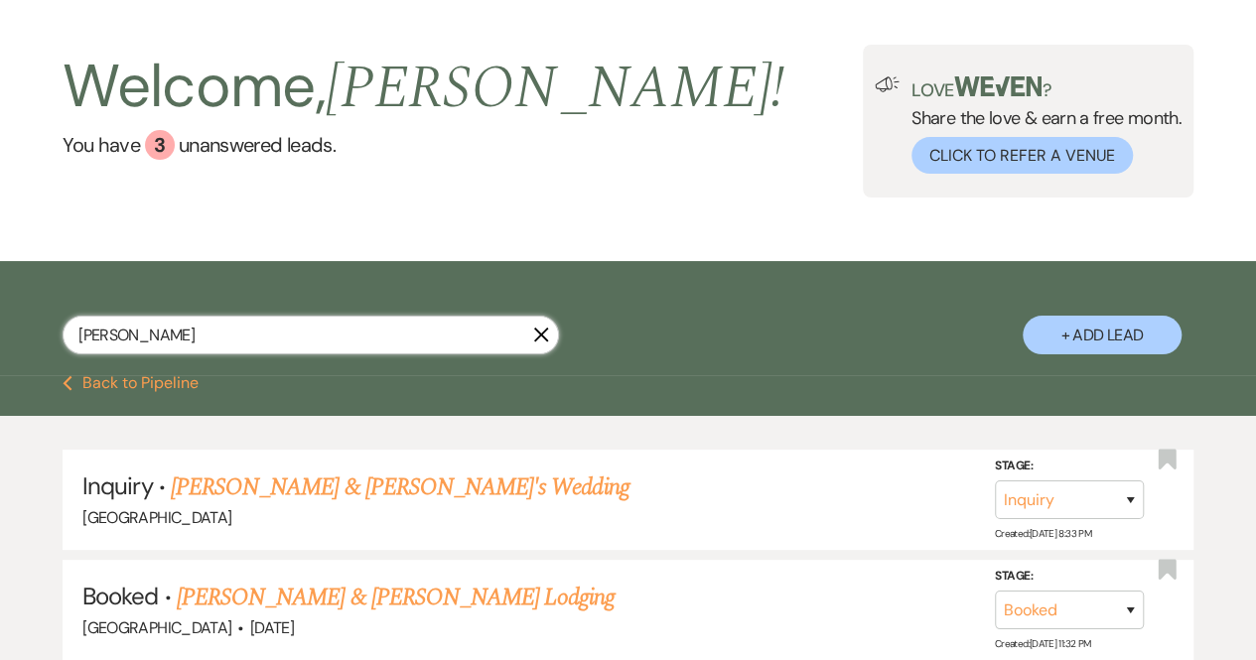
scroll to position [107, 0]
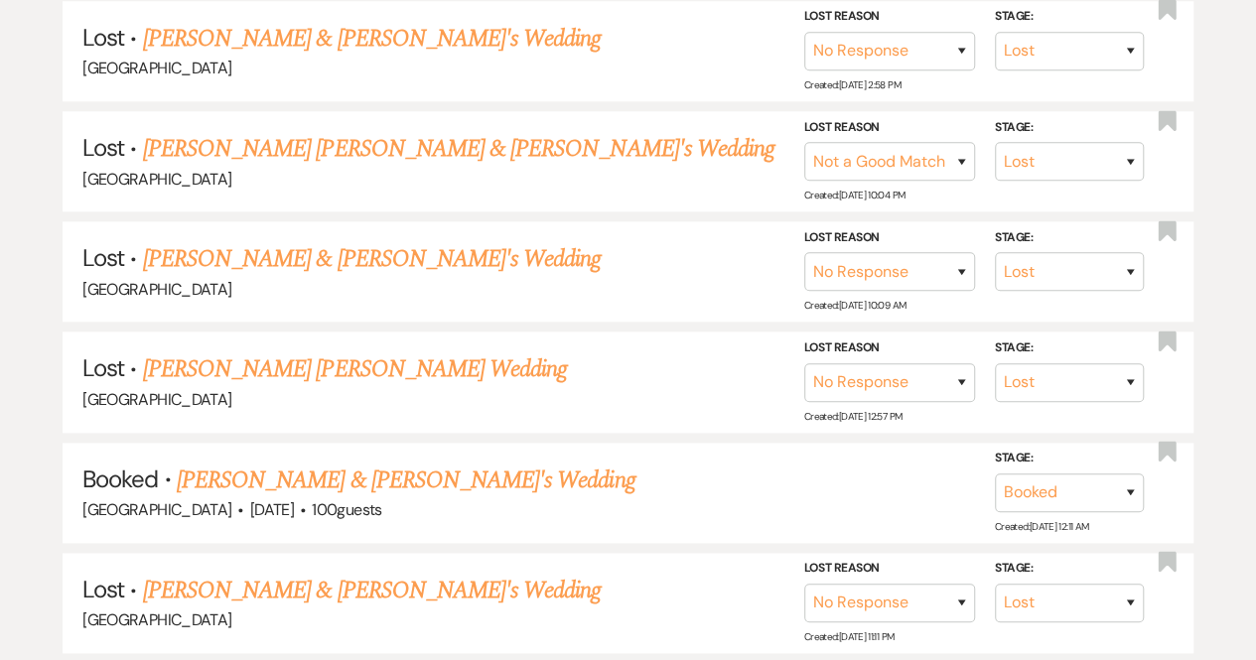
scroll to position [961, 0]
click at [297, 479] on link "[PERSON_NAME] & [PERSON_NAME]'s Wedding" at bounding box center [406, 480] width 459 height 36
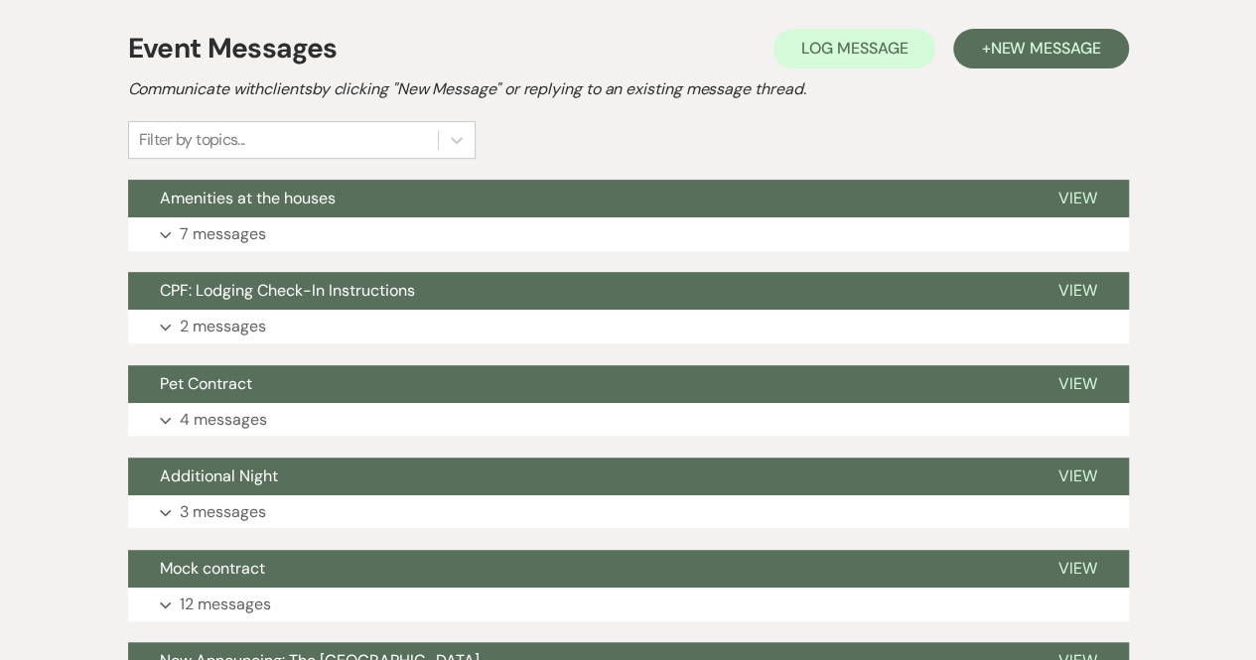
scroll to position [387, 0]
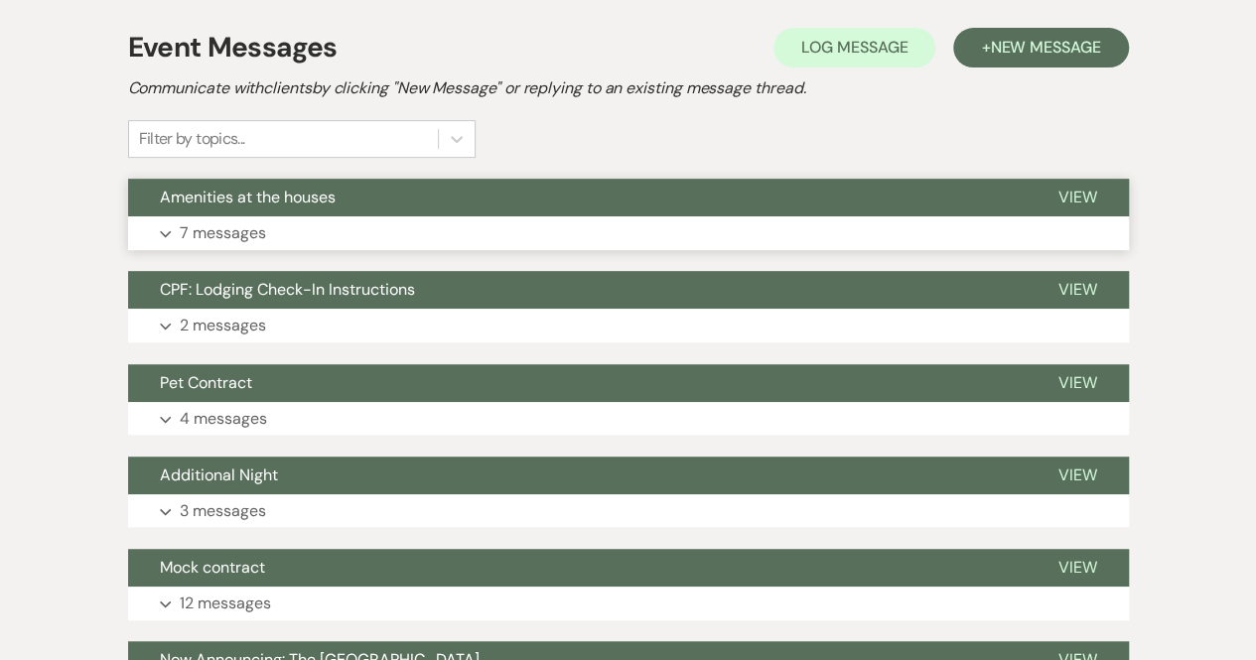
click at [249, 233] on p "7 messages" at bounding box center [223, 233] width 86 height 26
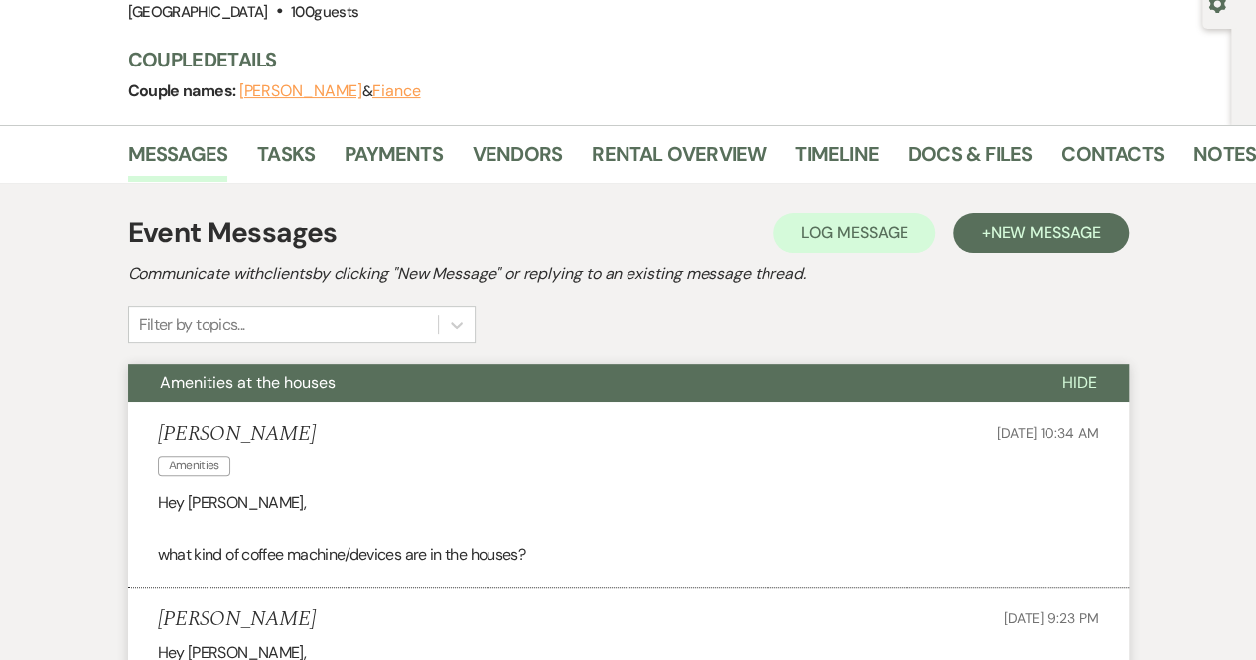
scroll to position [0, 0]
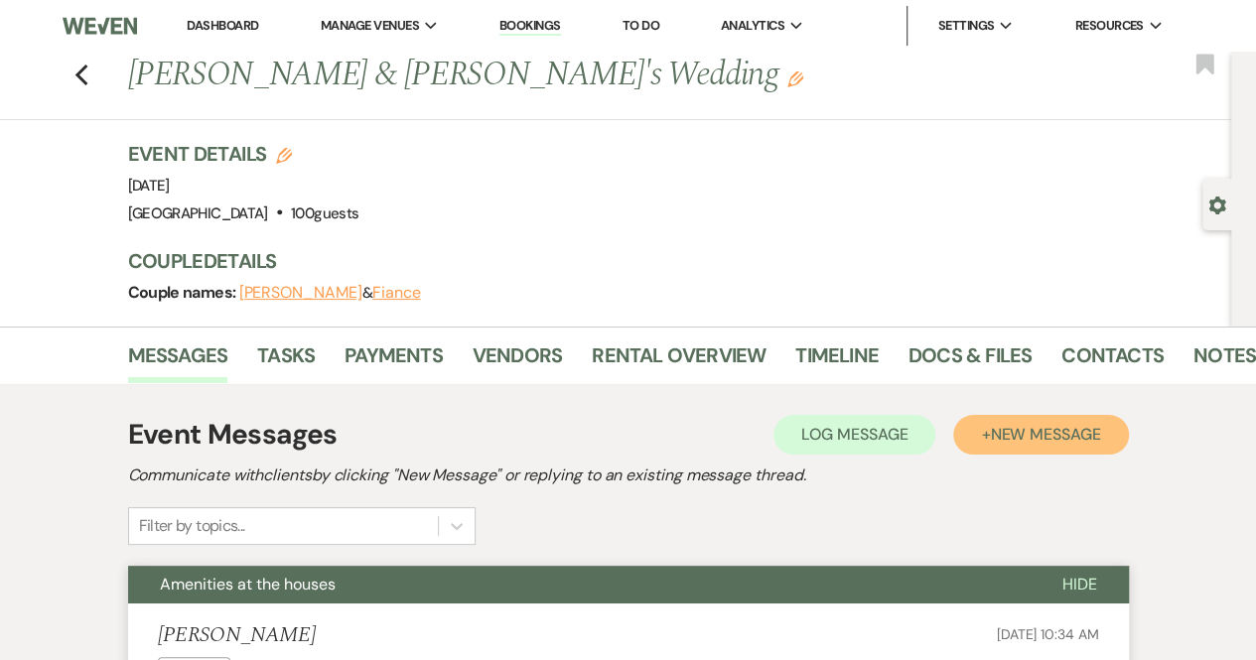
click at [1045, 434] on span "New Message" at bounding box center [1045, 434] width 110 height 21
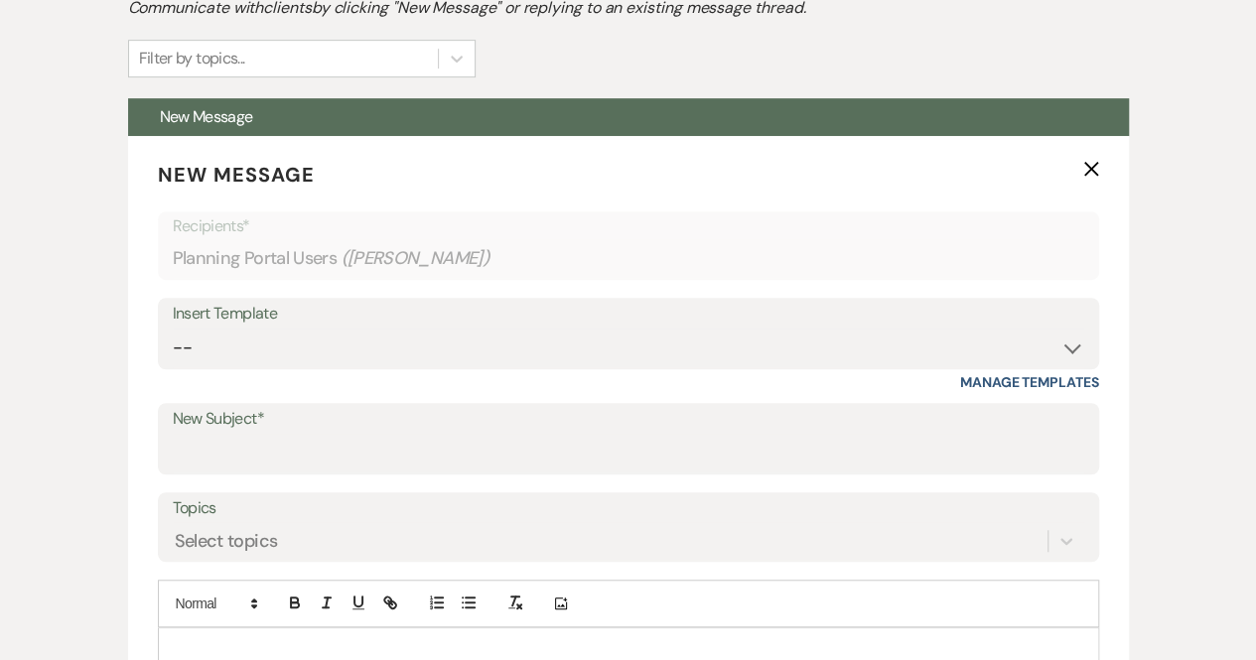
scroll to position [530, 0]
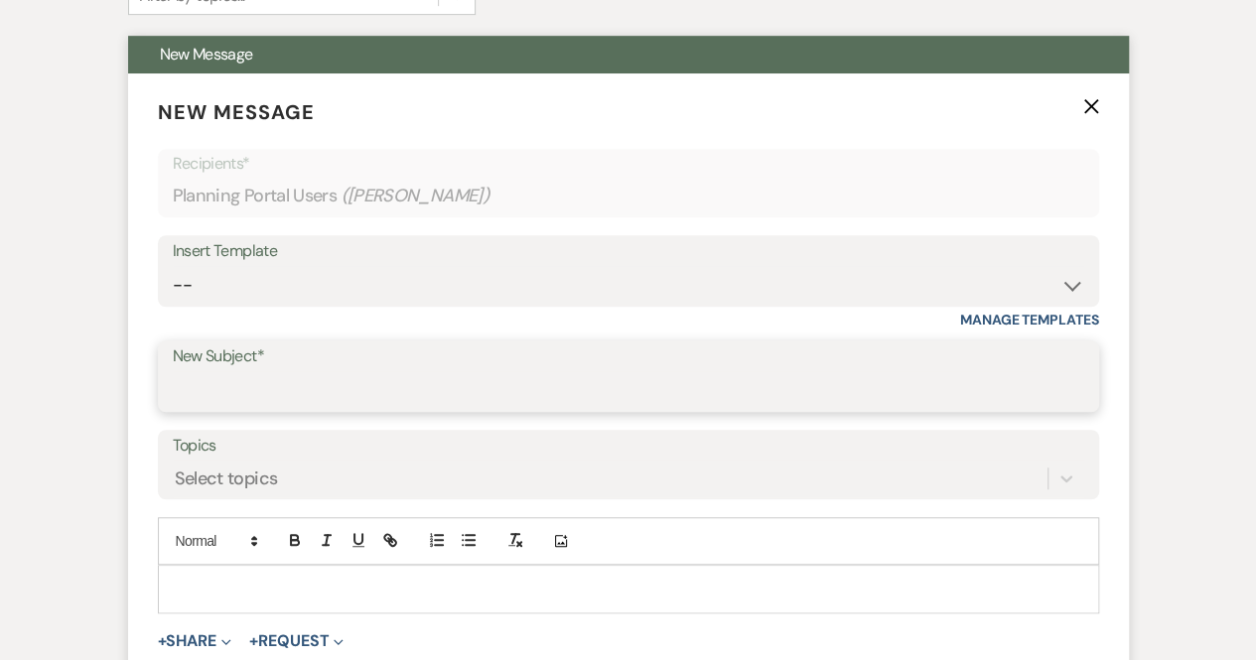
click at [257, 385] on input "New Subject*" at bounding box center [629, 390] width 912 height 39
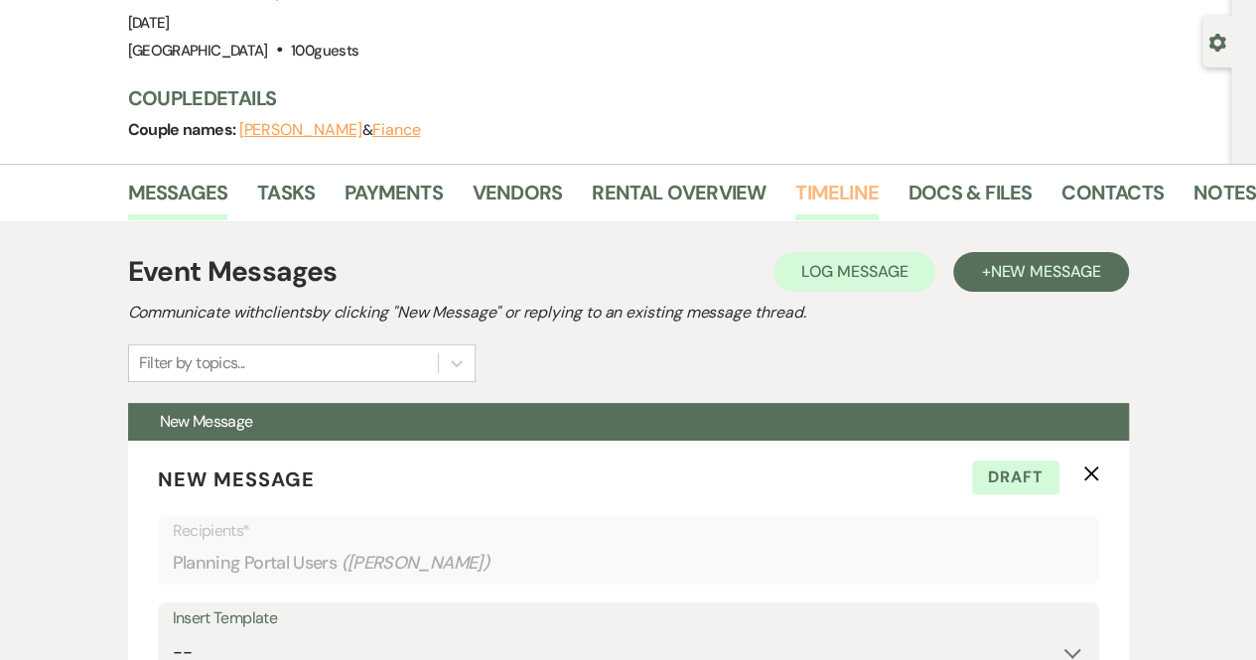
scroll to position [157, 0]
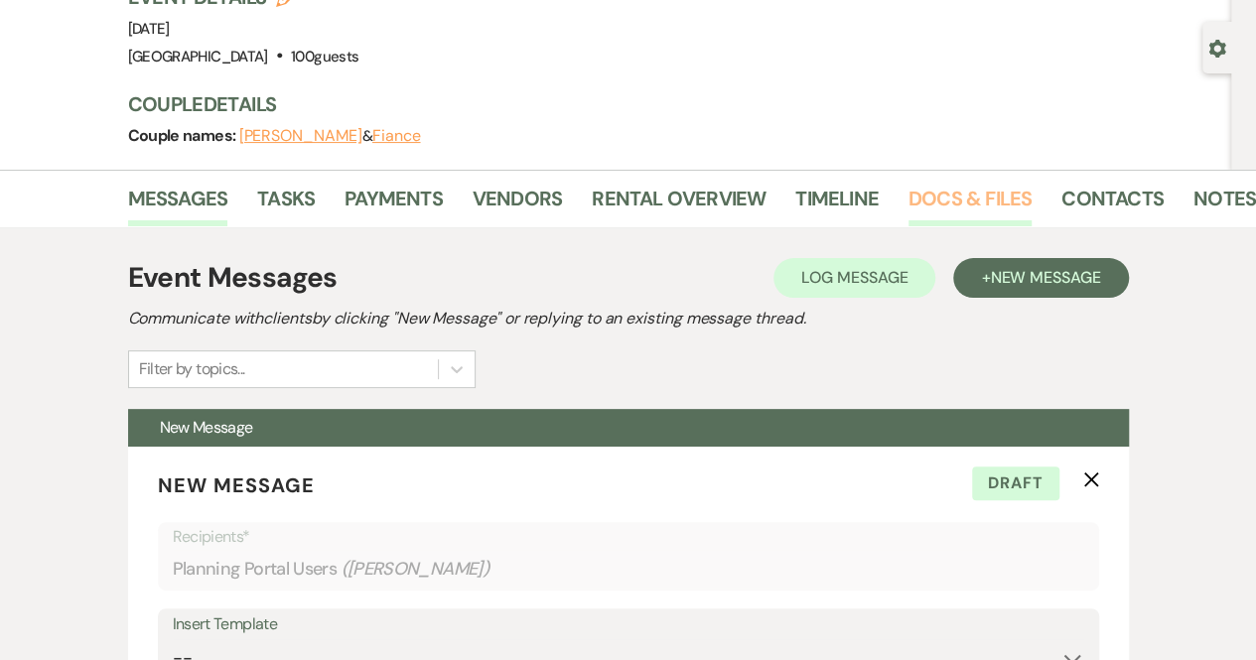
click at [963, 190] on link "Docs & Files" at bounding box center [970, 205] width 123 height 44
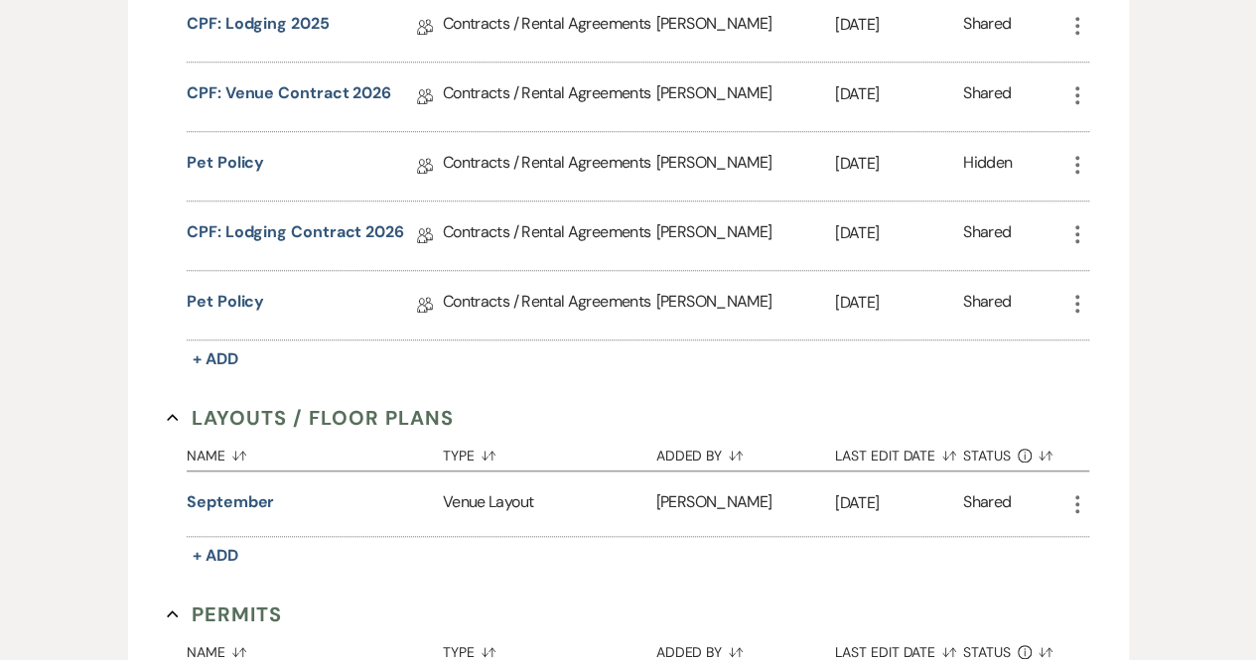
scroll to position [623, 0]
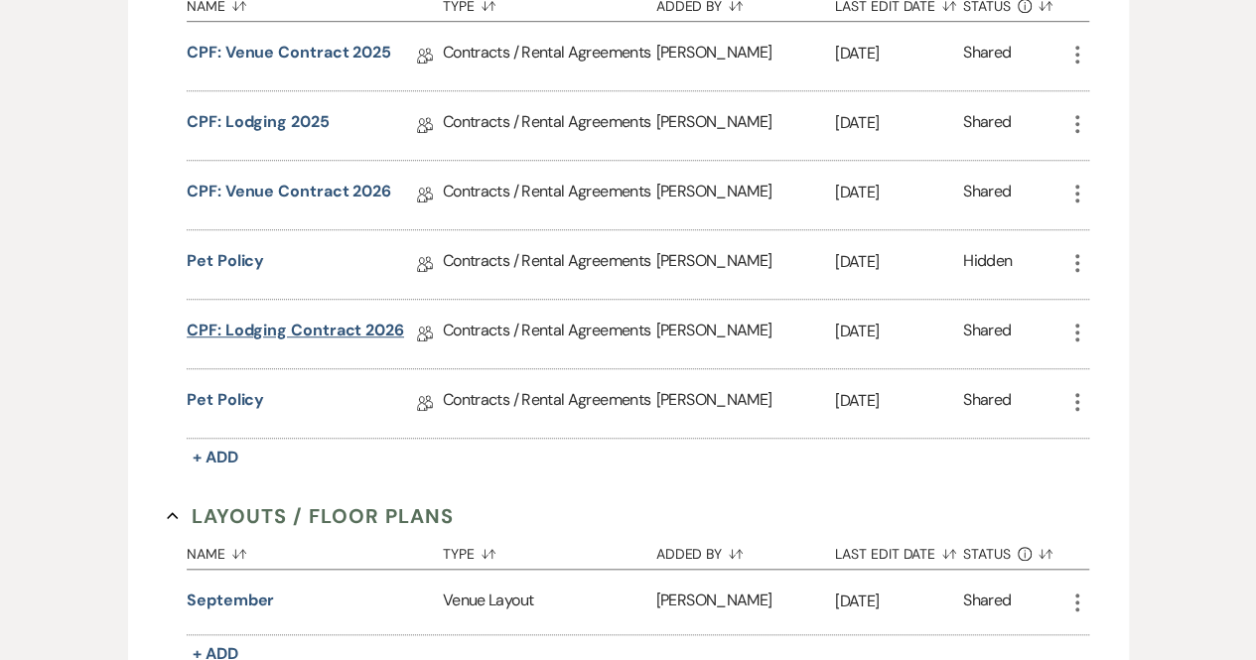
click at [295, 321] on link "CPF: Lodging Contract 2026" at bounding box center [296, 334] width 218 height 31
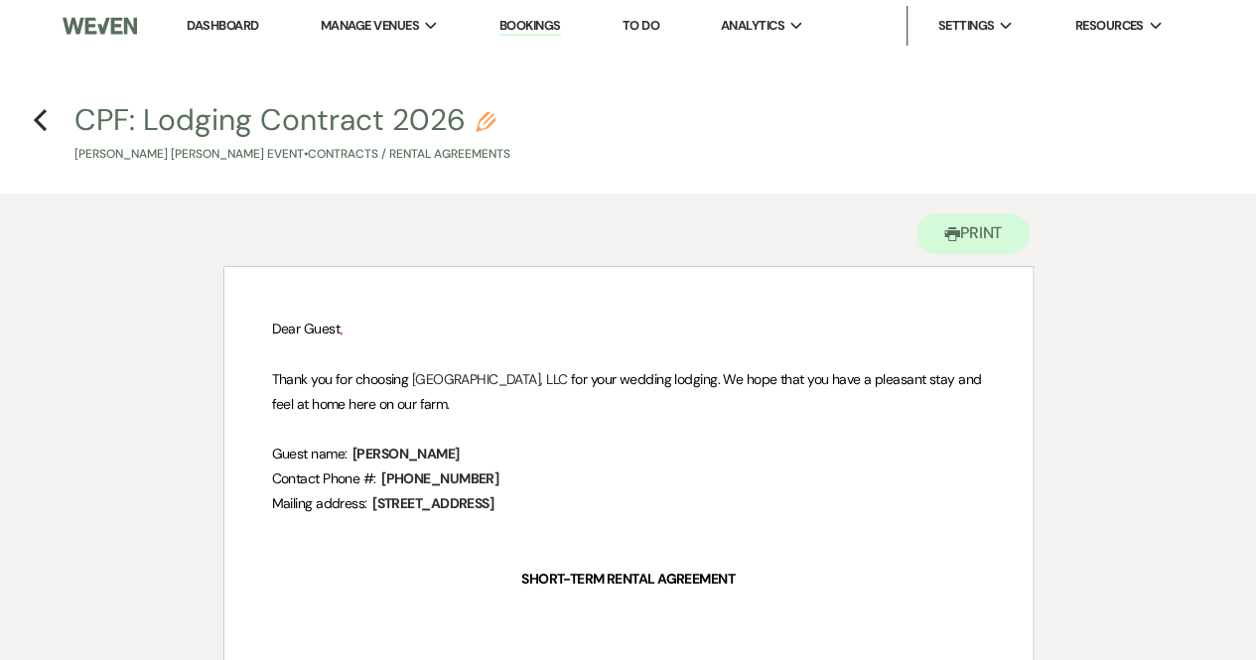
click at [32, 126] on h4 "Previous CPF: Lodging Contract 2026 Pencil [PERSON_NAME] [PERSON_NAME] Event • …" at bounding box center [628, 131] width 1256 height 65
click at [41, 111] on icon "Previous" at bounding box center [40, 120] width 15 height 24
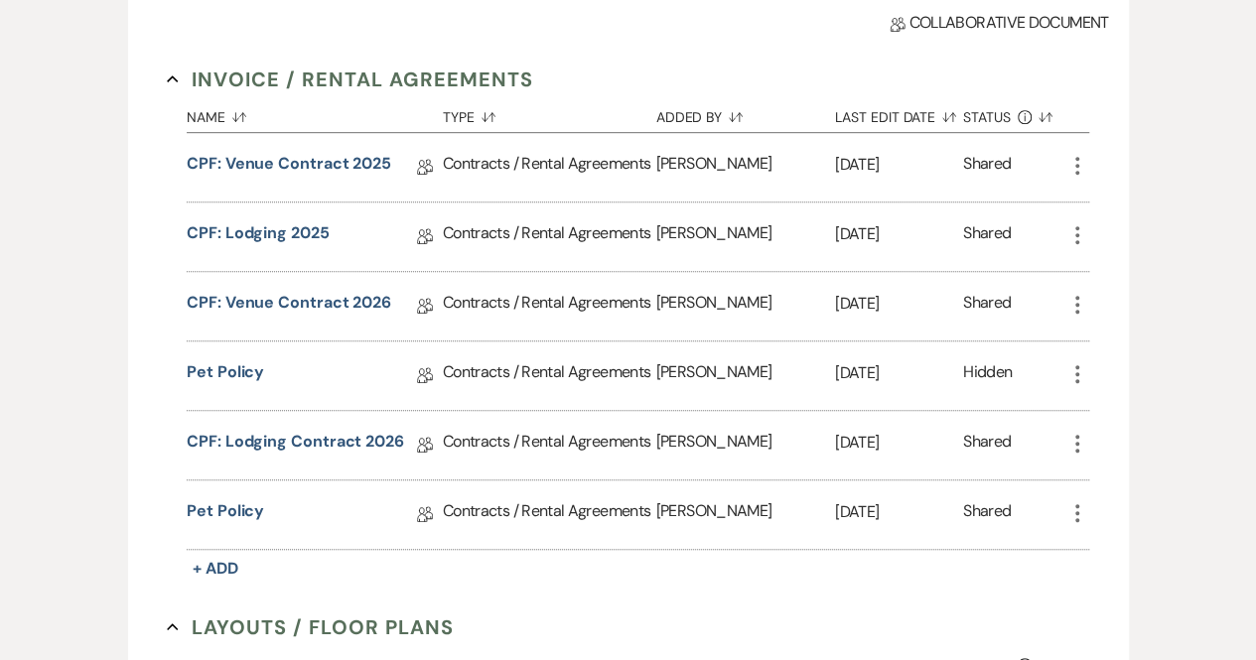
scroll to position [510, 0]
click at [285, 223] on link "CPF: Lodging 2025" at bounding box center [258, 237] width 143 height 31
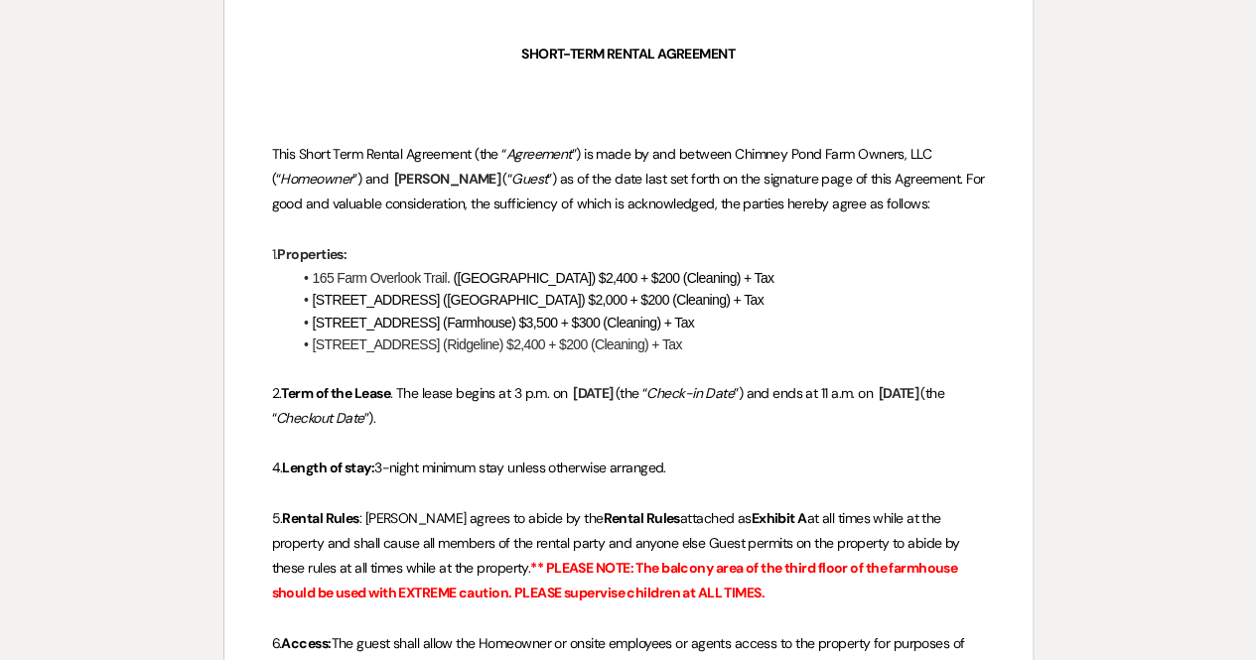
scroll to position [564, 0]
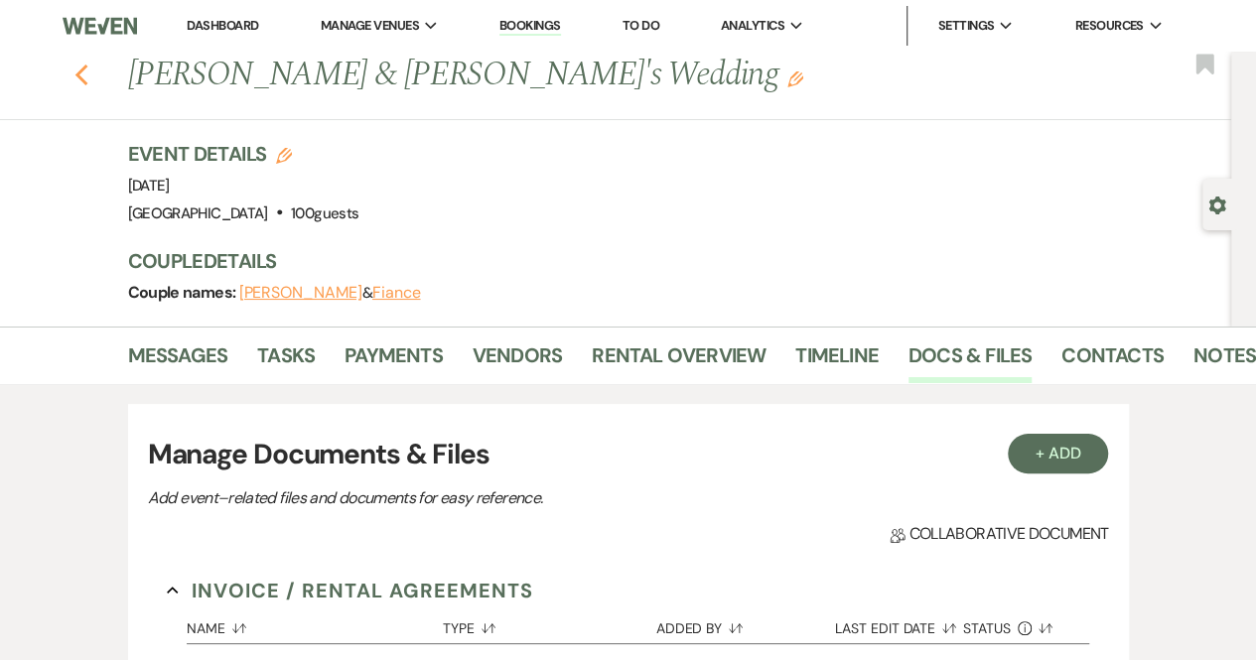
click at [89, 76] on icon "Previous" at bounding box center [81, 76] width 15 height 24
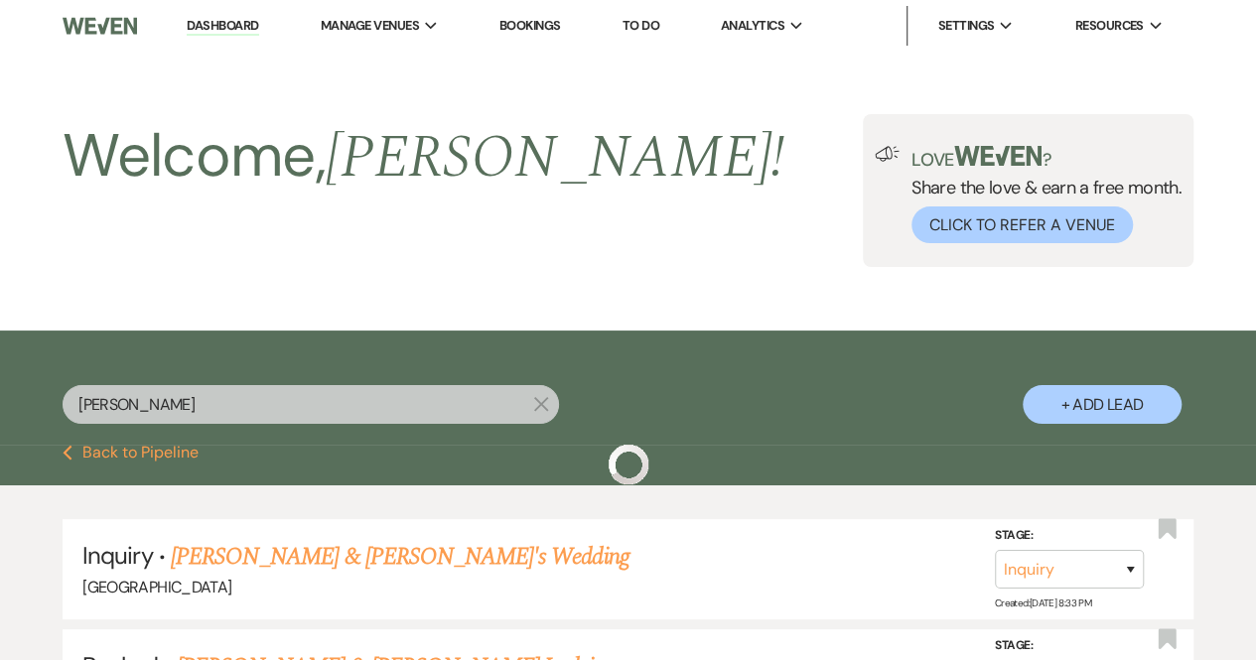
scroll to position [961, 0]
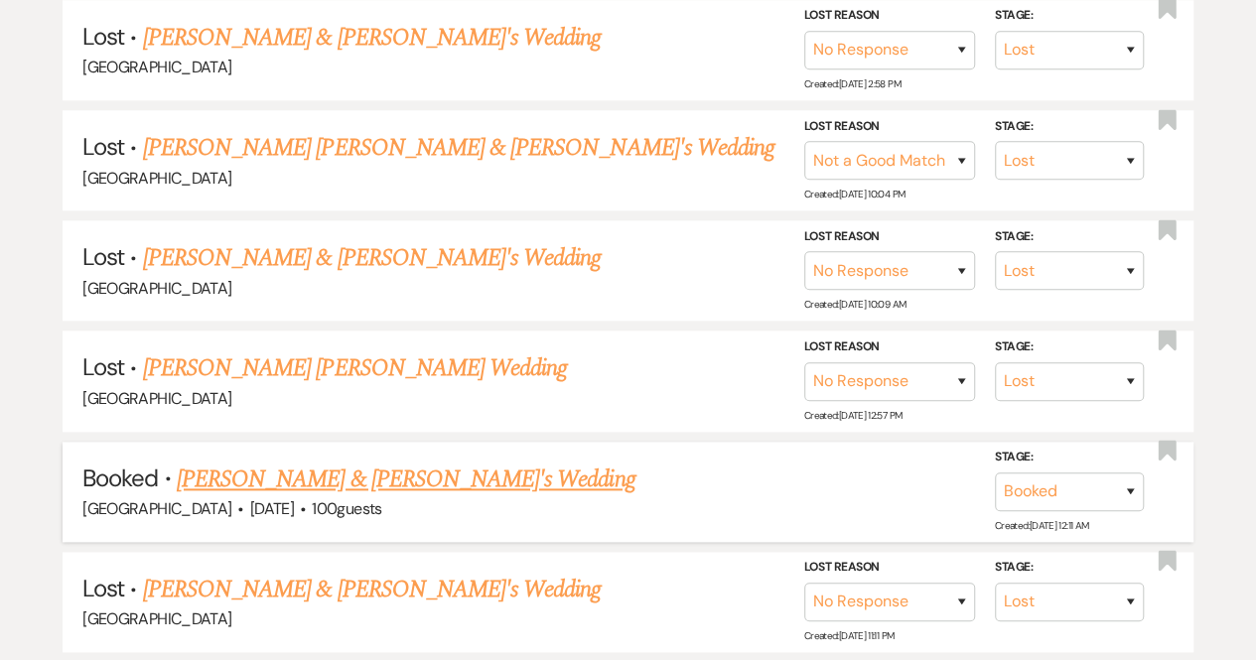
click at [415, 473] on link "[PERSON_NAME] & [PERSON_NAME]'s Wedding" at bounding box center [406, 480] width 459 height 36
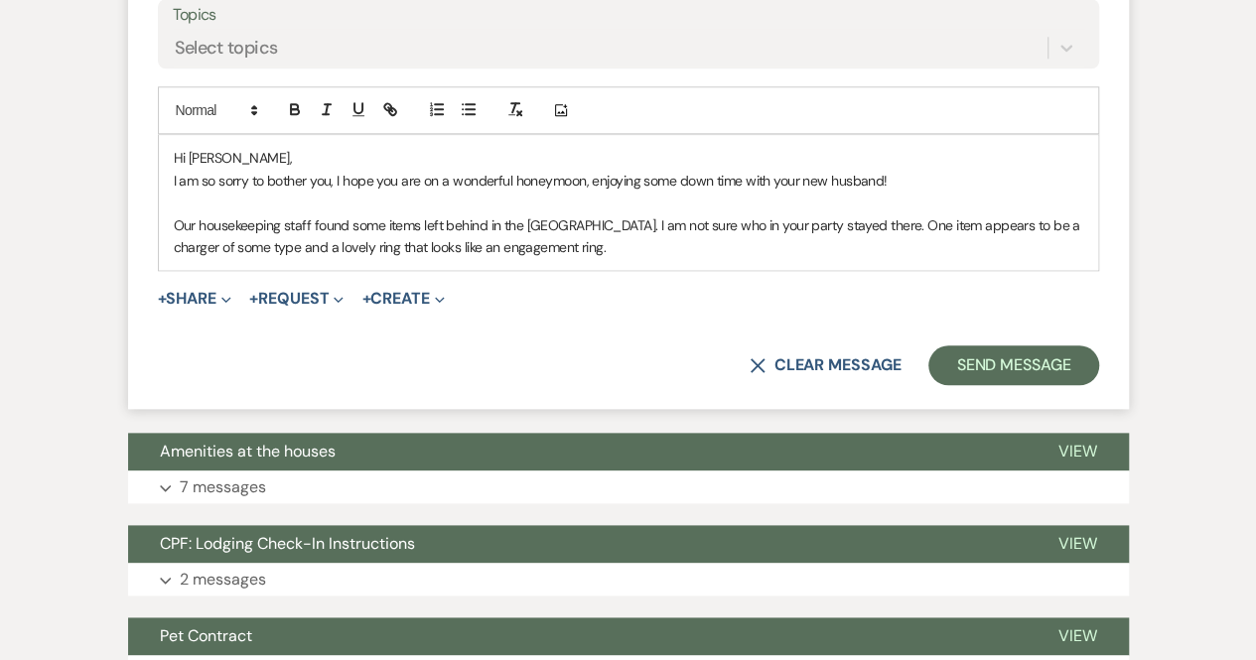
click at [604, 253] on p "Our housekeeping staff found some items left behind in the [GEOGRAPHIC_DATA]. I…" at bounding box center [629, 237] width 910 height 45
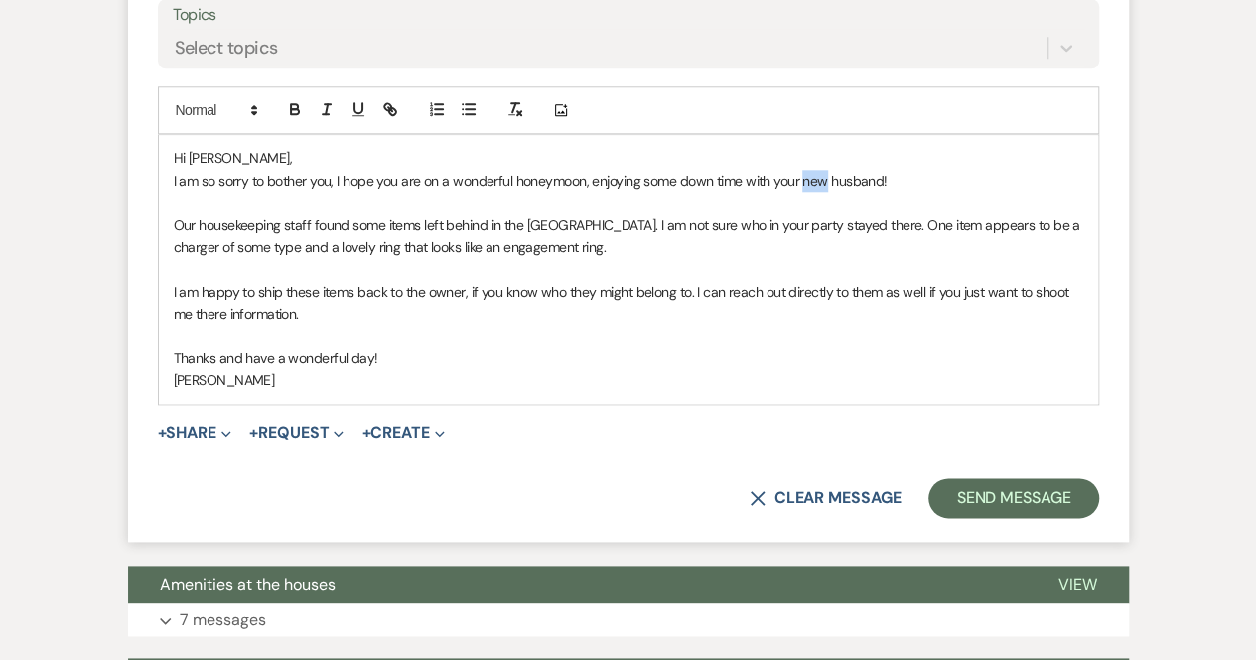
drag, startPoint x: 828, startPoint y: 174, endPoint x: 802, endPoint y: 175, distance: 25.8
click at [802, 175] on p "I am so sorry to bother you, I hope you are on a wonderful honeymoon, enjoying …" at bounding box center [629, 181] width 910 height 22
click at [987, 504] on button "Send Message" at bounding box center [1014, 499] width 170 height 40
